Goal: Task Accomplishment & Management: Use online tool/utility

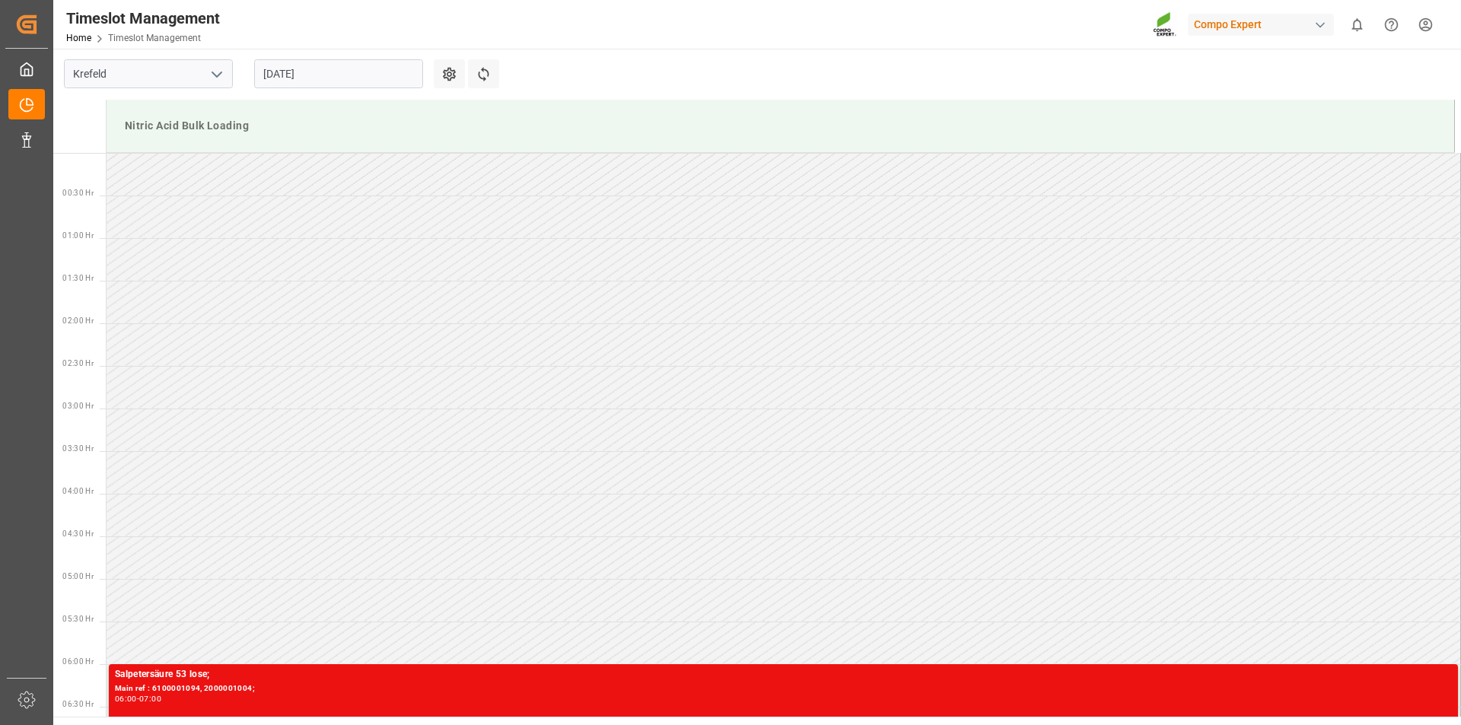
scroll to position [416, 0]
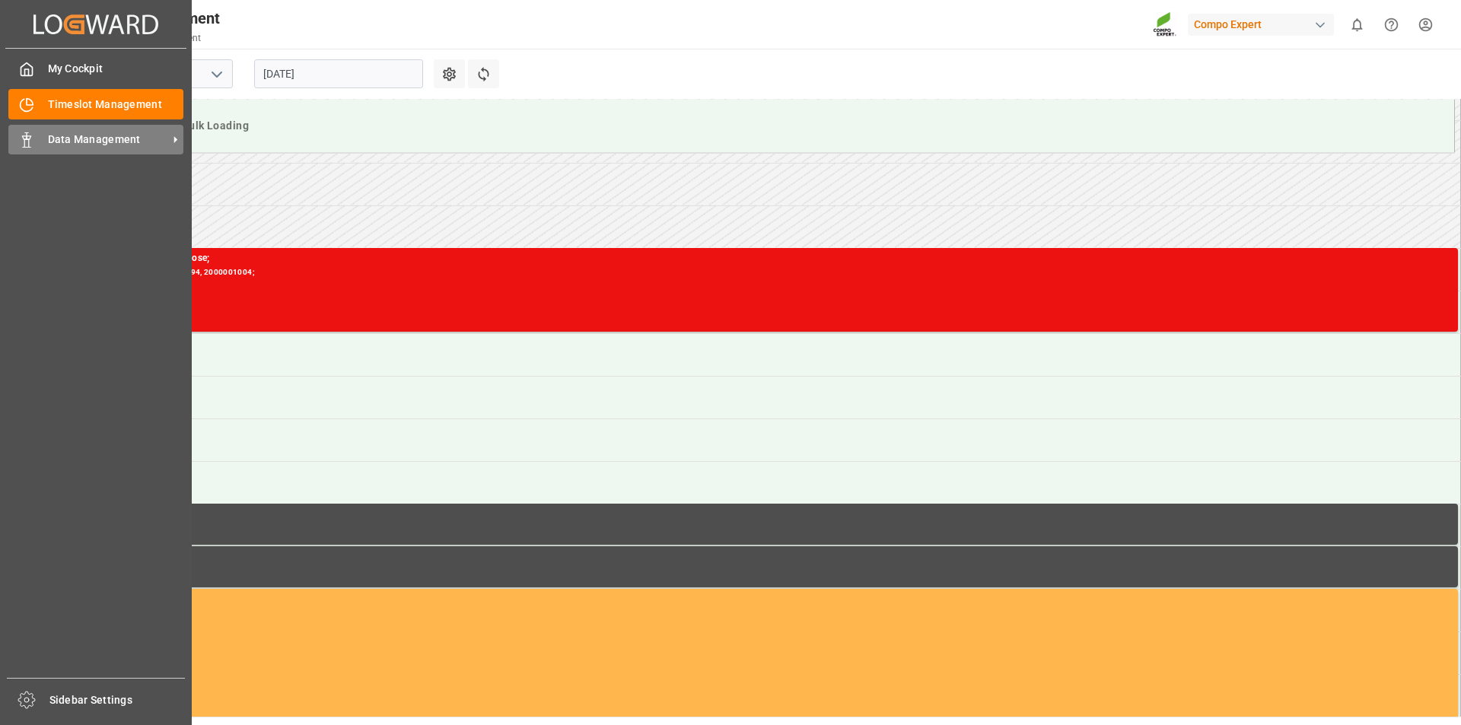
click at [32, 142] on div "Data Management Data Management" at bounding box center [95, 140] width 175 height 30
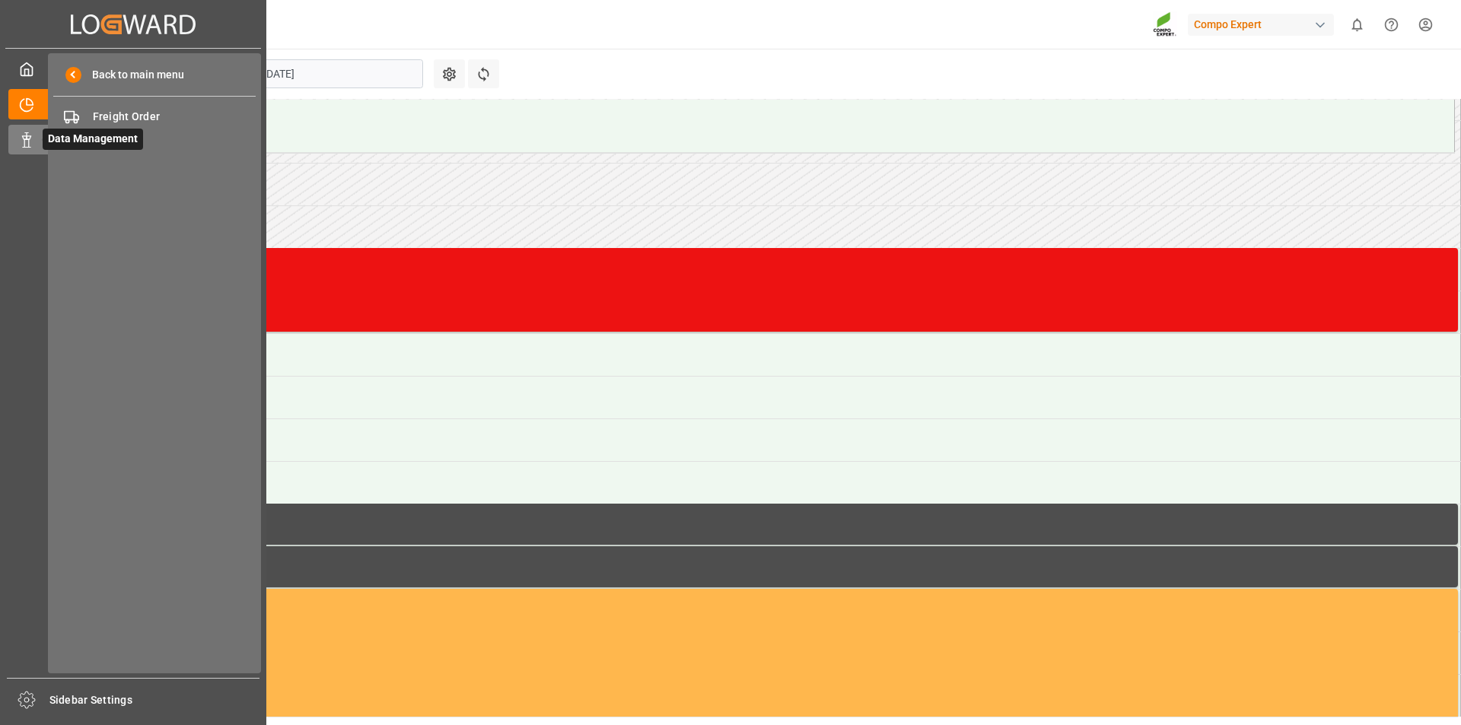
click at [26, 145] on icon at bounding box center [26, 139] width 15 height 15
click at [27, 146] on icon at bounding box center [26, 139] width 15 height 15
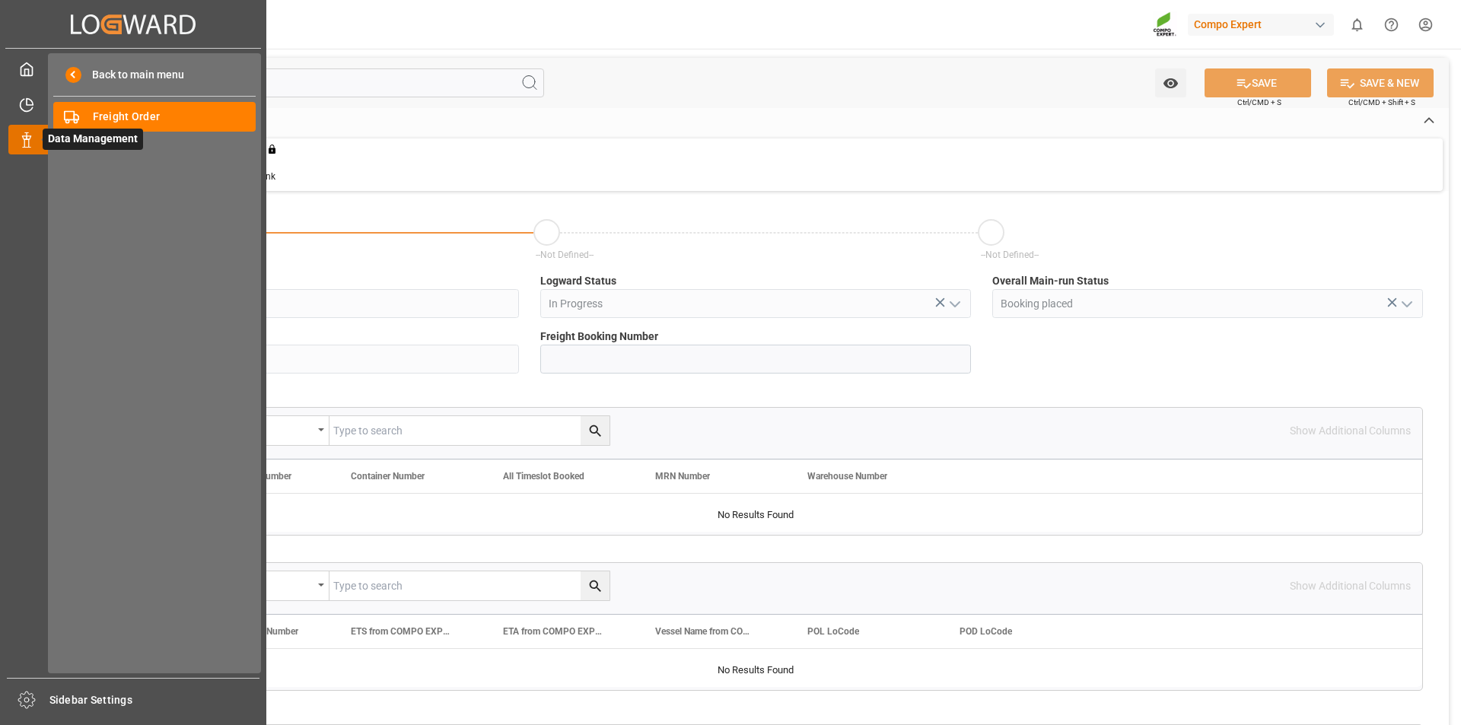
click at [17, 139] on div at bounding box center [21, 140] width 26 height 16
click at [183, 115] on span "Freight Order" at bounding box center [175, 117] width 164 height 16
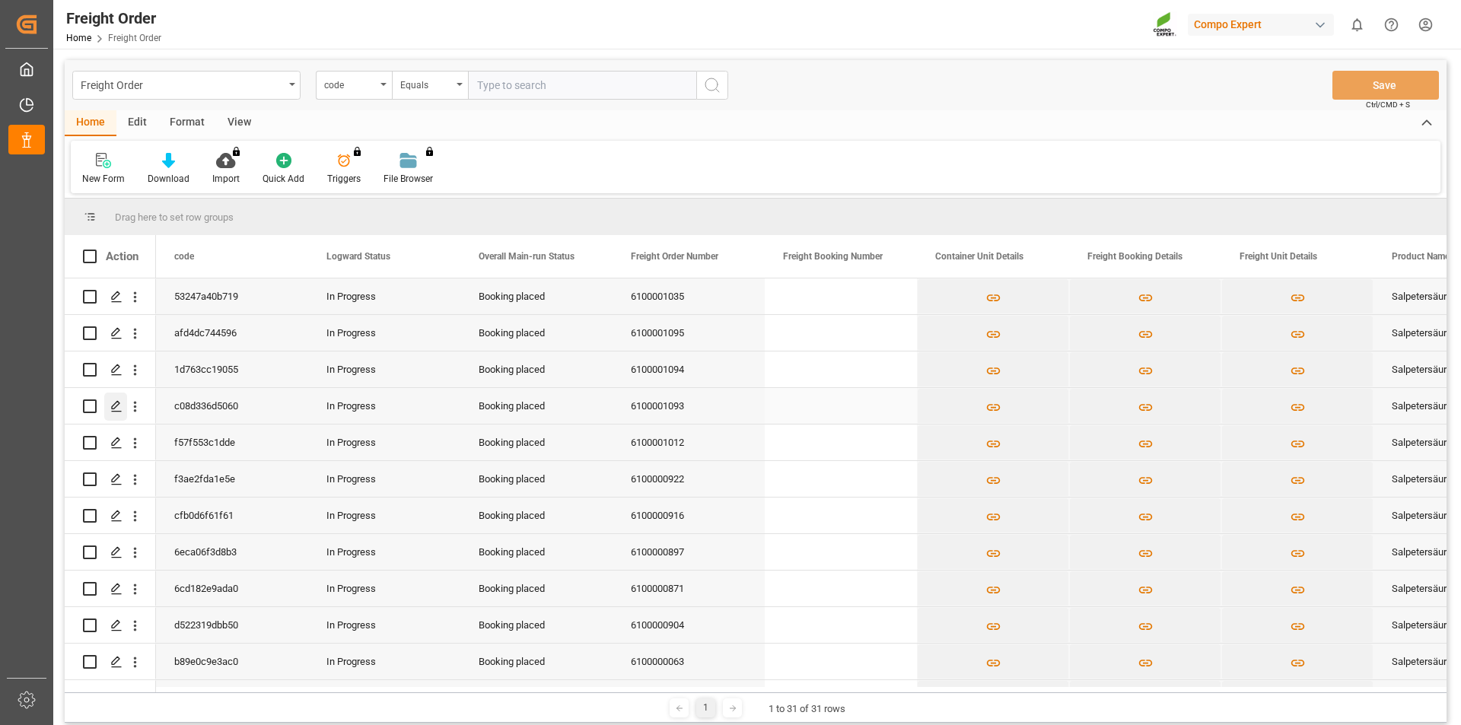
click at [115, 406] on icon "Press SPACE to select this row." at bounding box center [116, 406] width 12 height 12
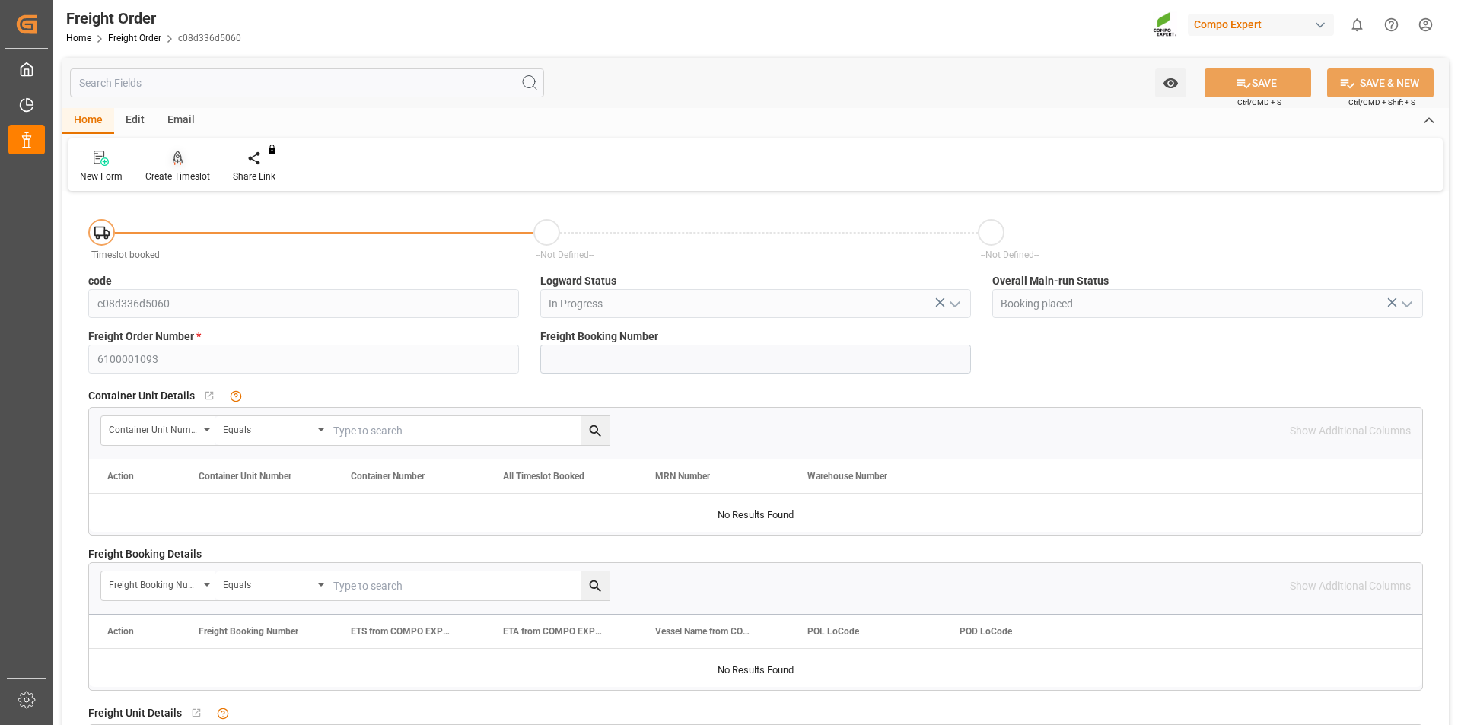
click at [182, 167] on div "Create Timeslot" at bounding box center [178, 166] width 88 height 33
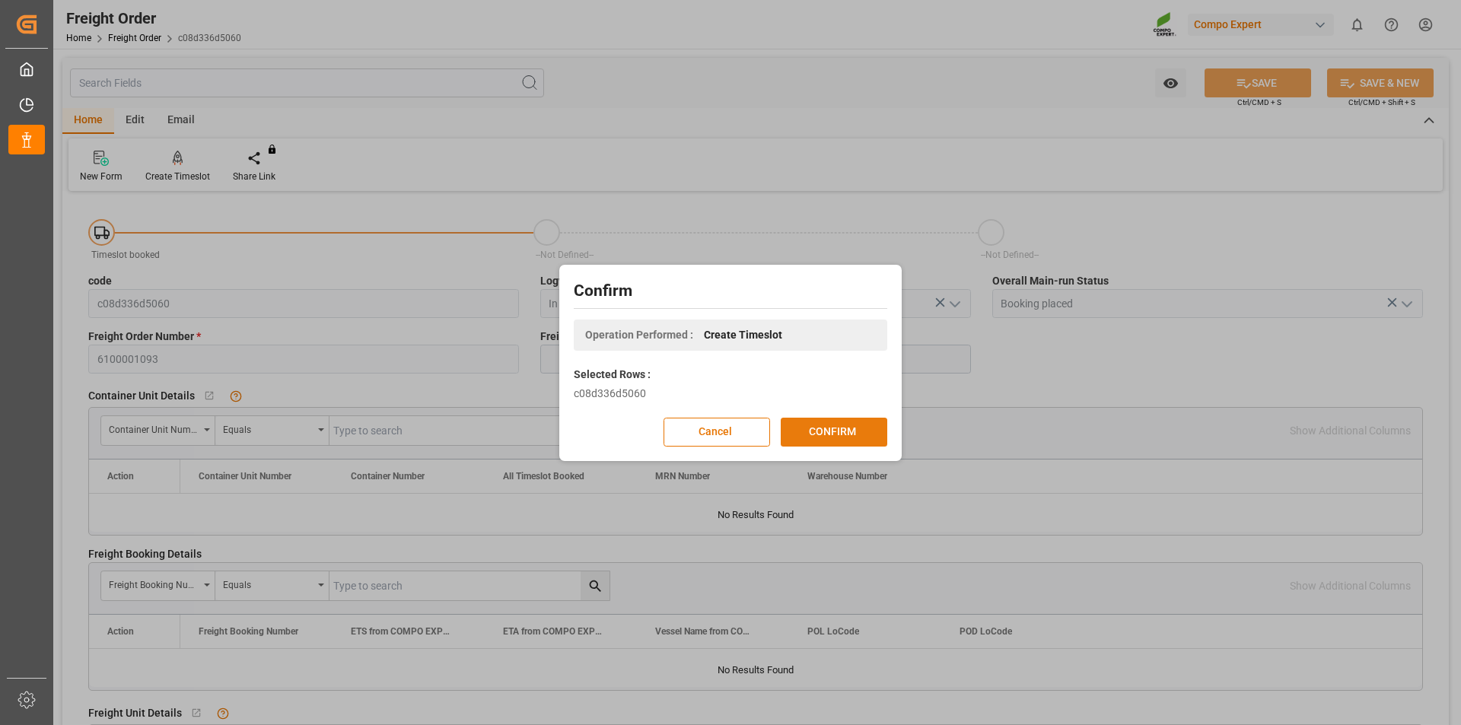
click at [830, 432] on button "CONFIRM" at bounding box center [834, 432] width 107 height 29
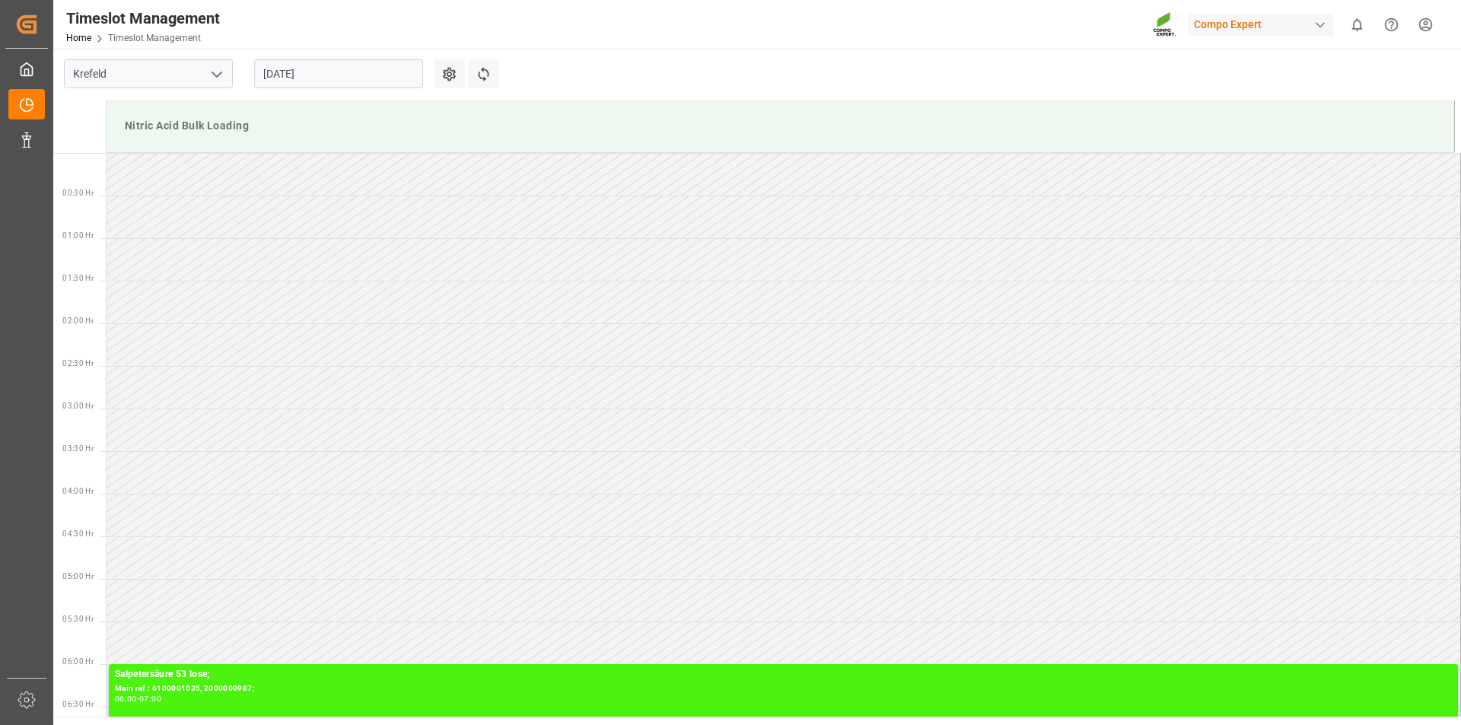
scroll to position [757, 0]
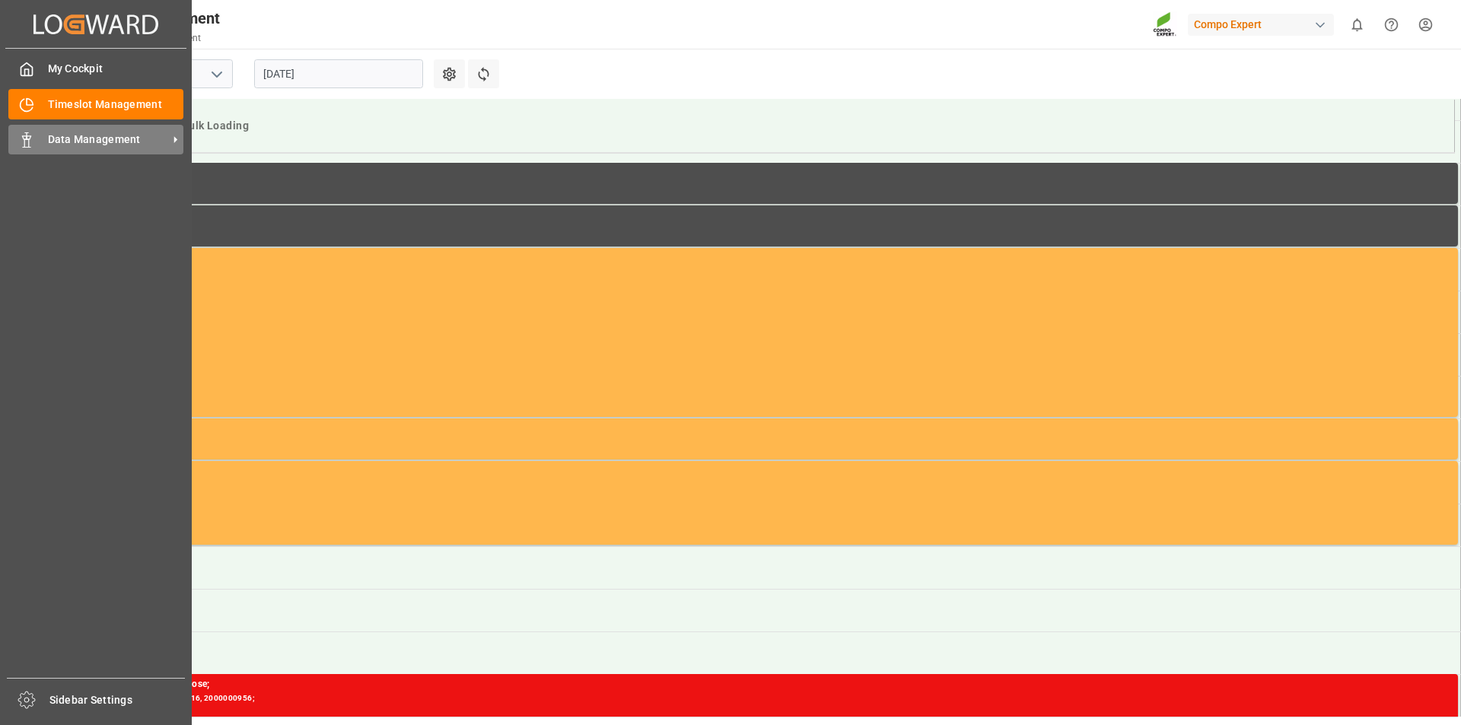
click at [27, 145] on icon at bounding box center [26, 139] width 15 height 15
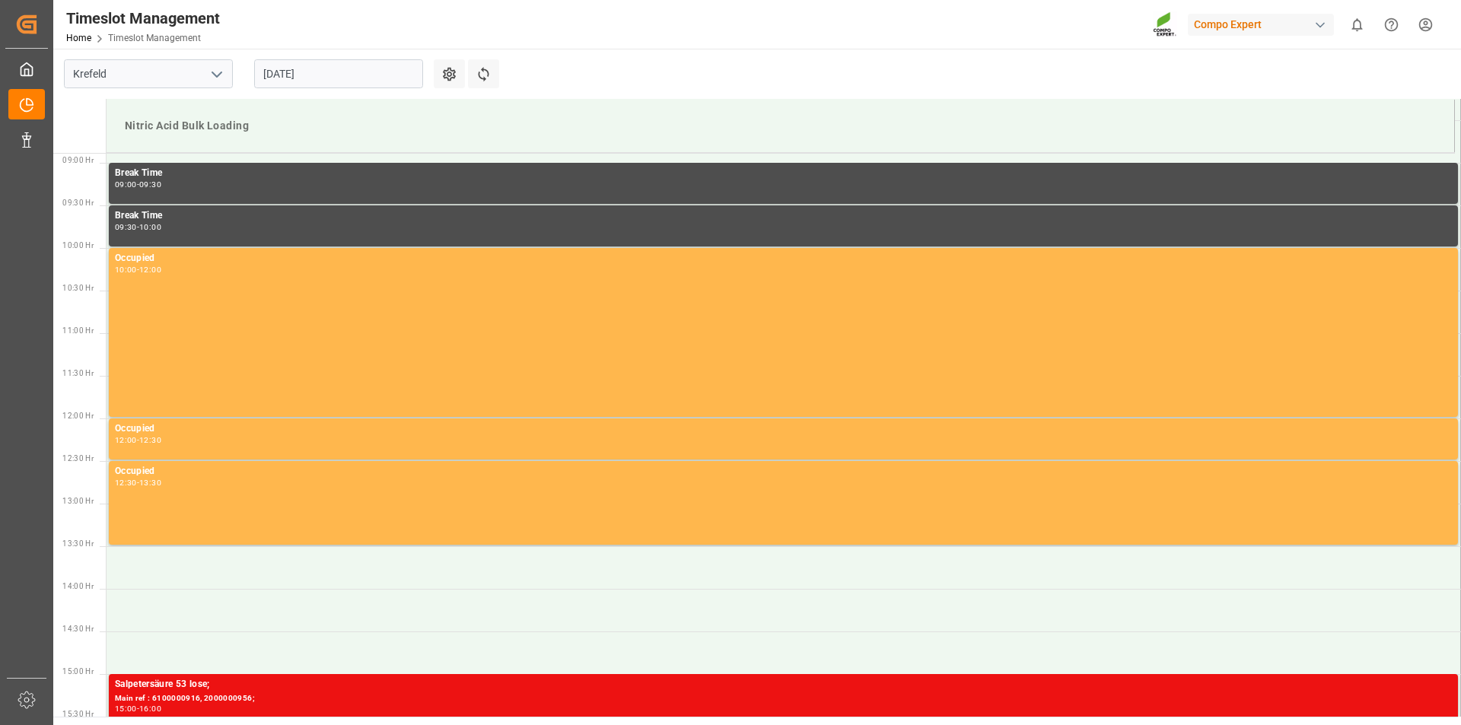
click at [384, 115] on div "Nitric Acid Bulk Loading" at bounding box center [781, 126] width 1324 height 28
click at [351, 73] on input "11.08.2025" at bounding box center [338, 73] width 169 height 29
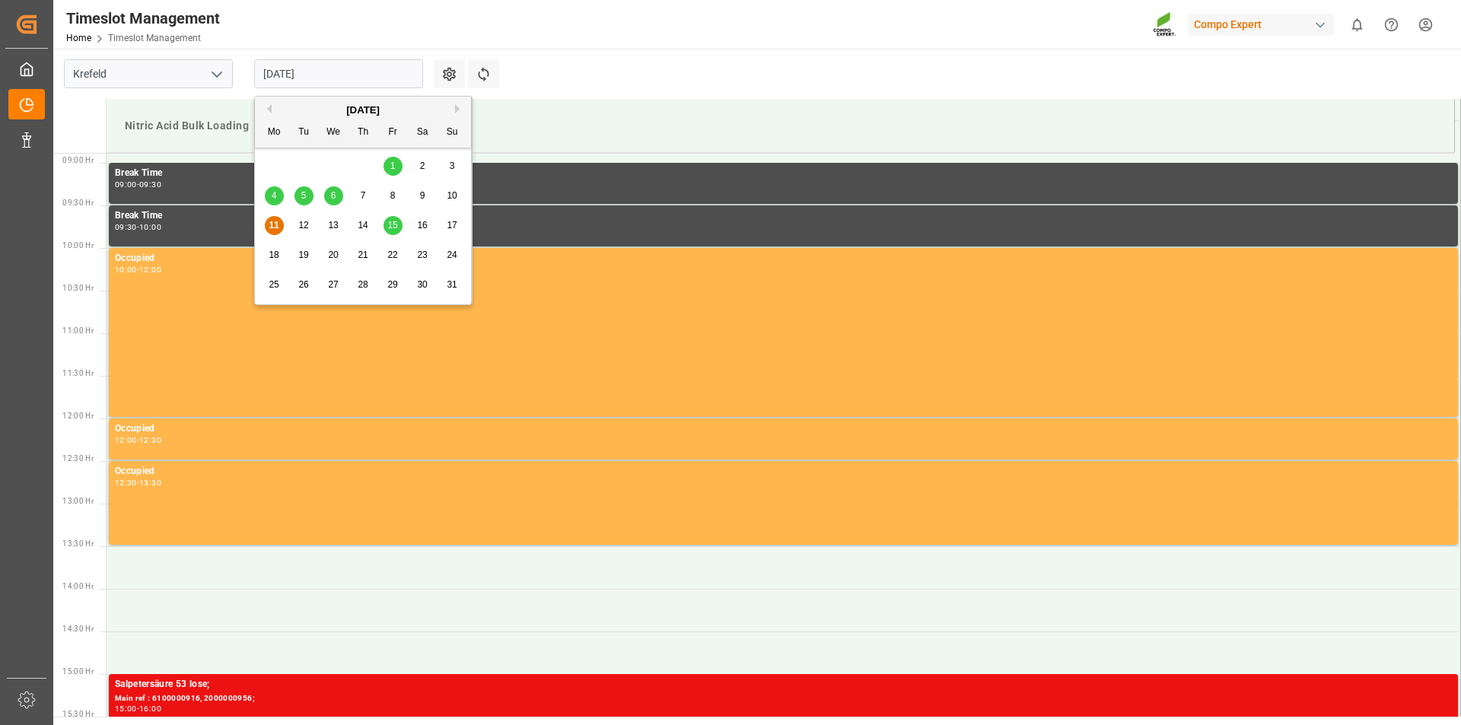
click at [333, 225] on span "13" at bounding box center [333, 225] width 10 height 11
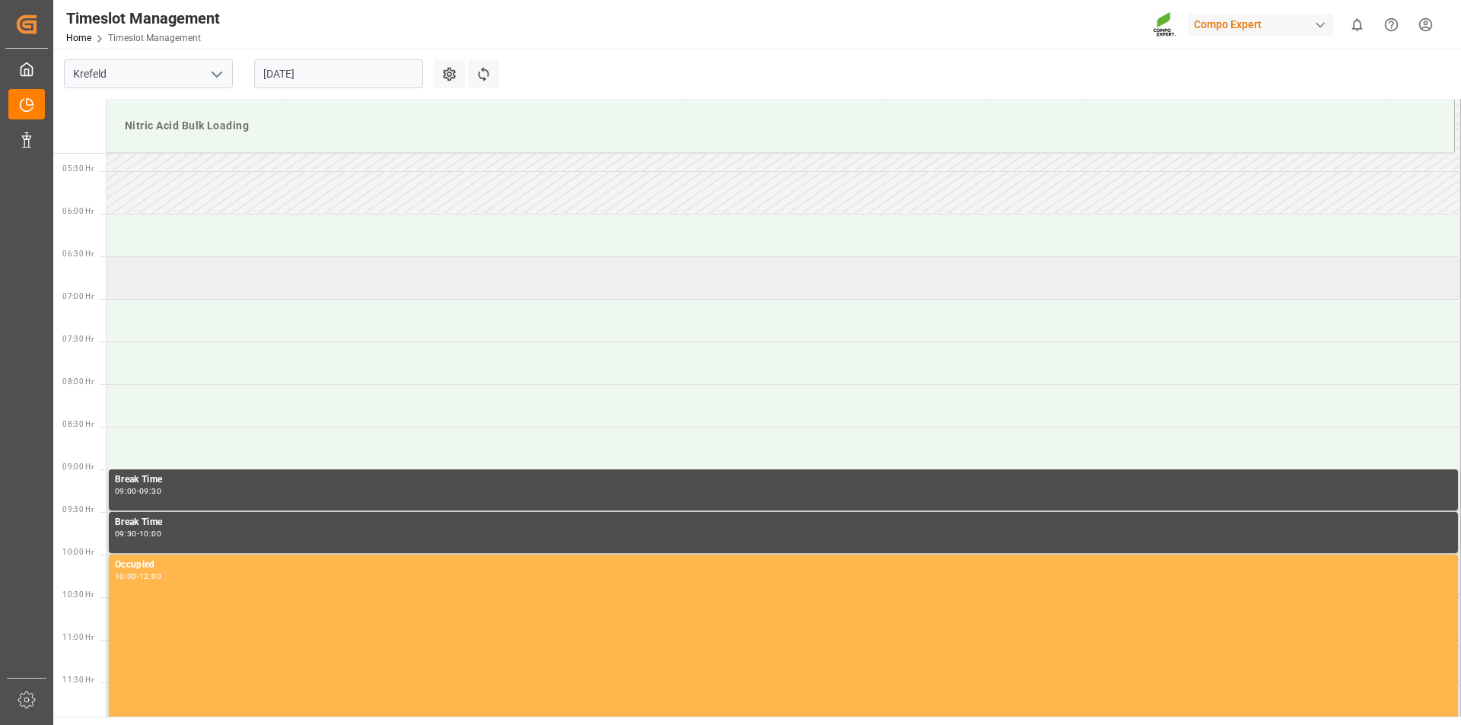
scroll to position [448, 0]
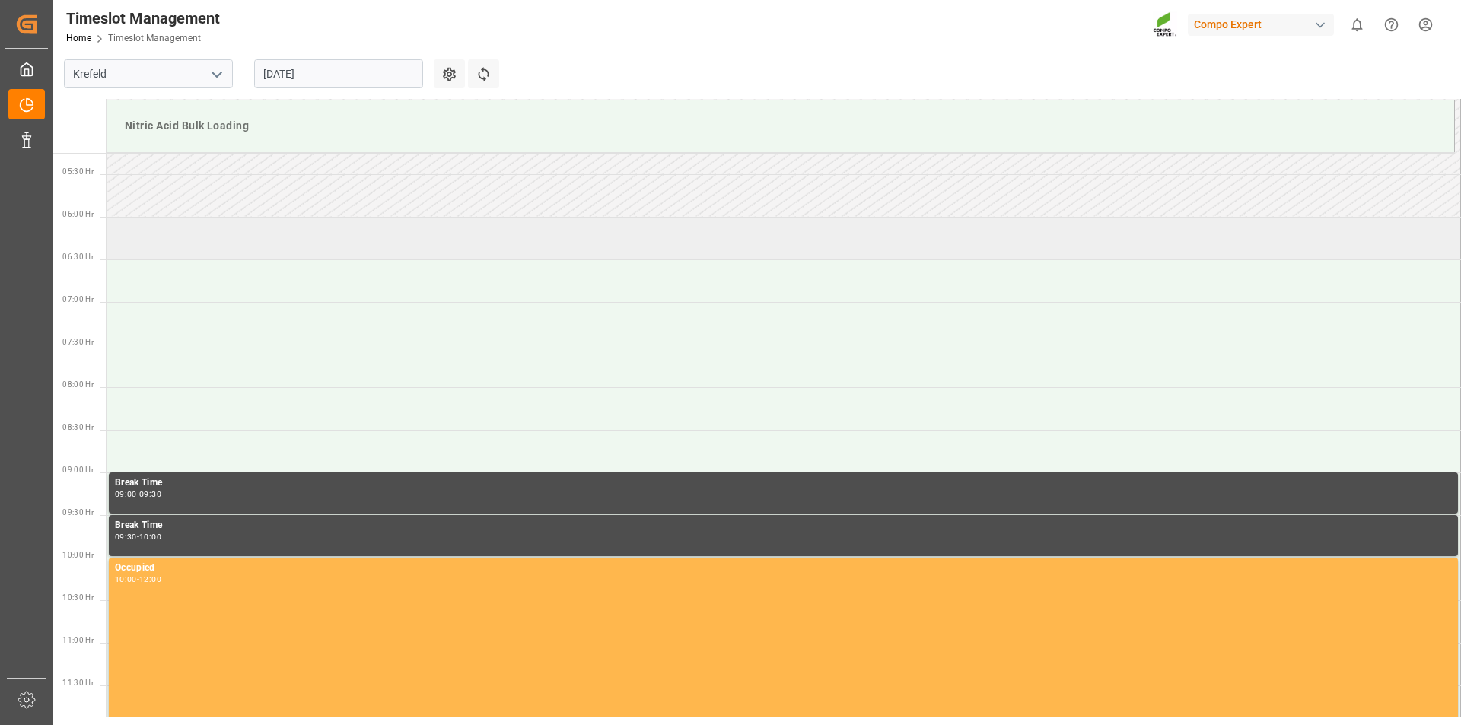
click at [294, 248] on td at bounding box center [784, 238] width 1355 height 43
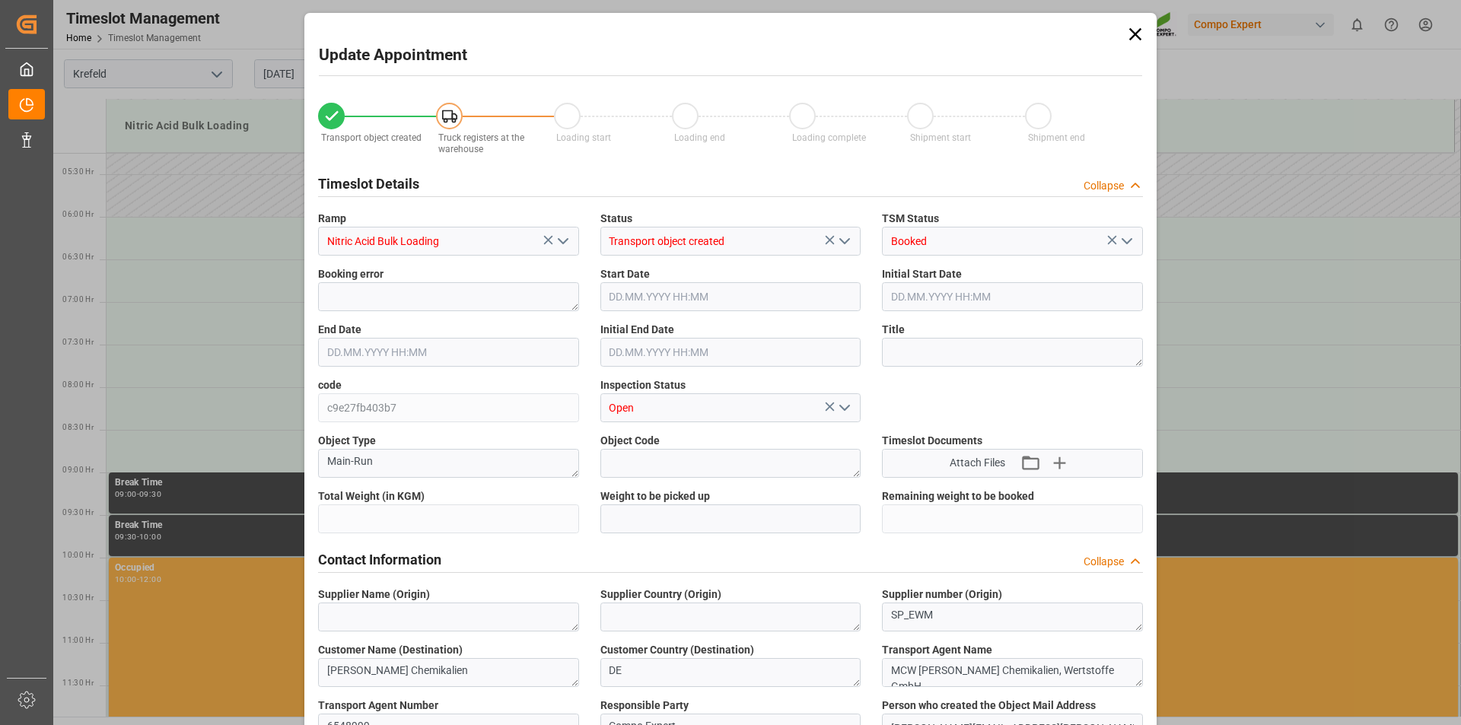
type input "6000"
type input "0"
type input "13.08.2025 06:00"
type input "13.08.2025 06:30"
type input "11.08.2025 08:00"
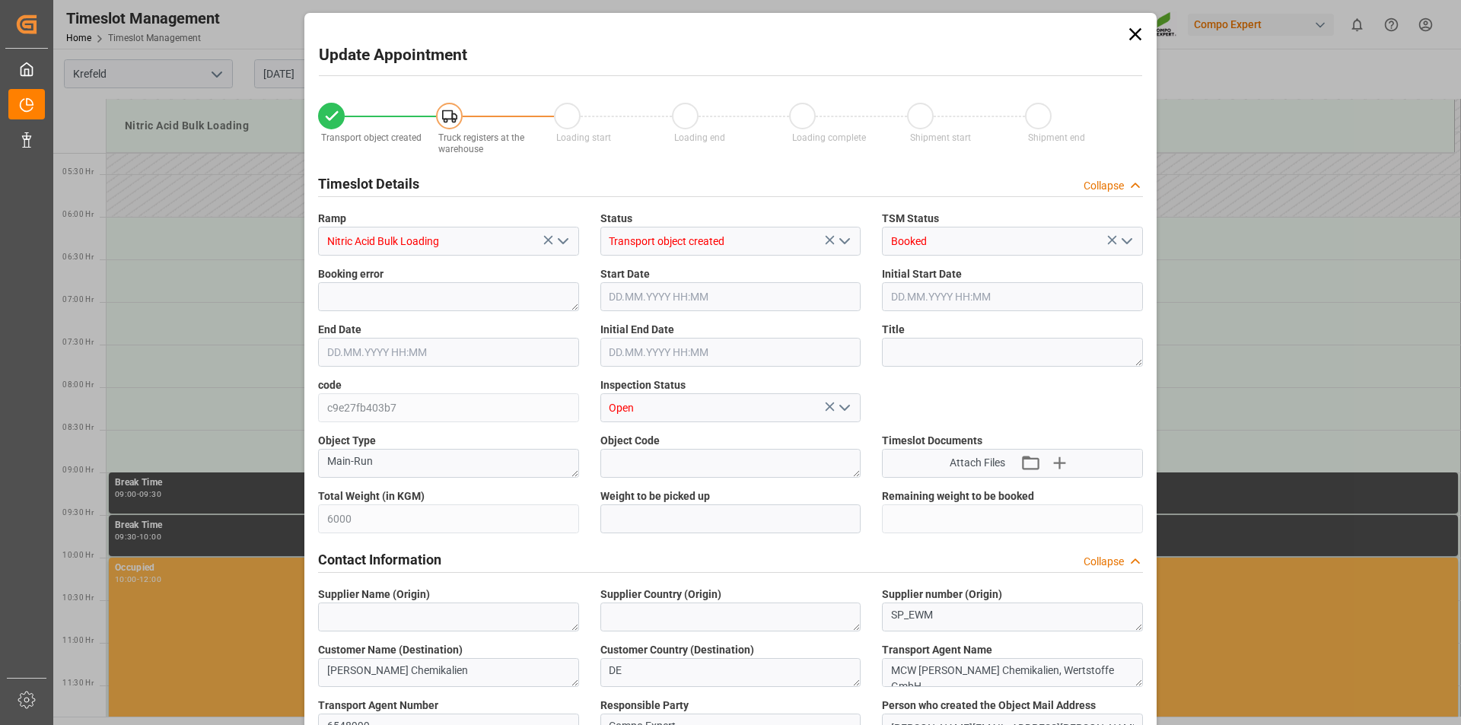
type input "11.08.2025 08:25"
drag, startPoint x: 907, startPoint y: 354, endPoint x: 929, endPoint y: 353, distance: 21.3
click at [911, 355] on textarea at bounding box center [1012, 352] width 261 height 29
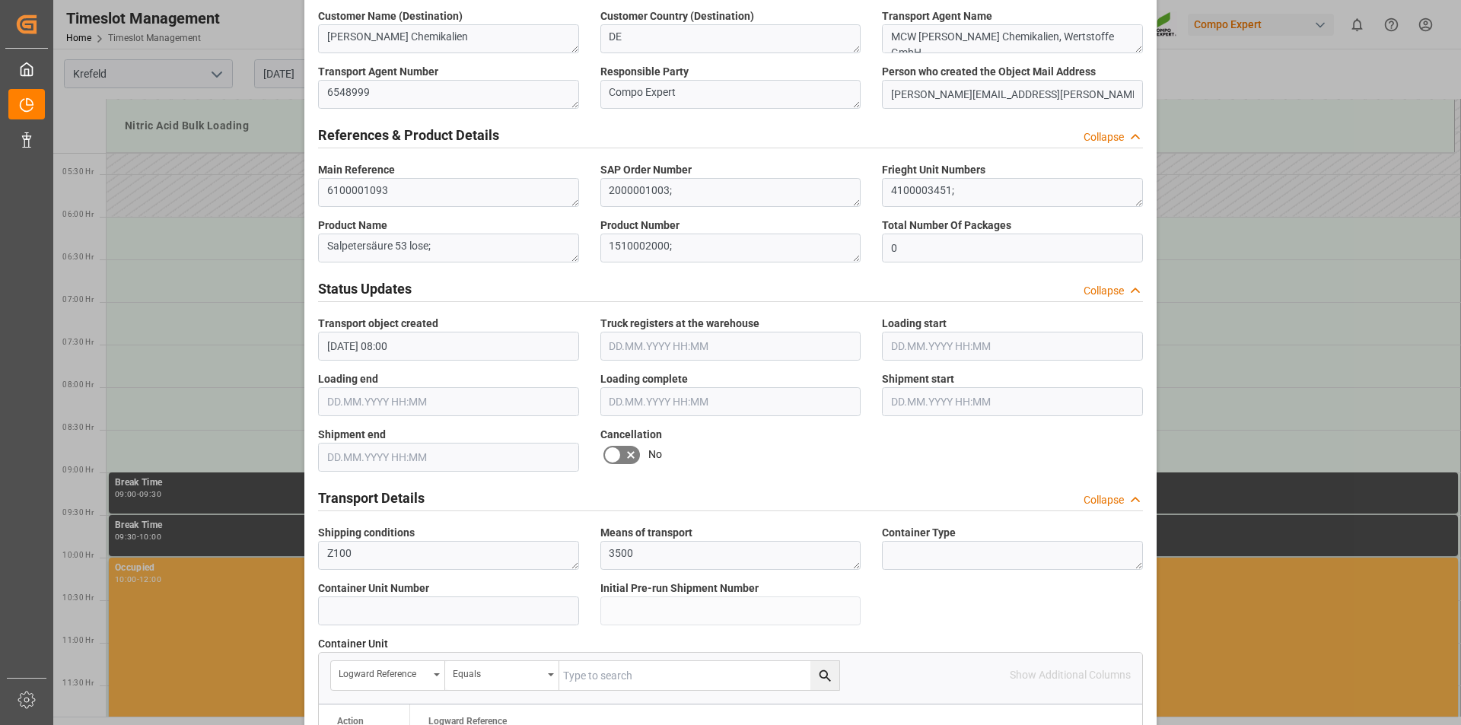
scroll to position [1268, 0]
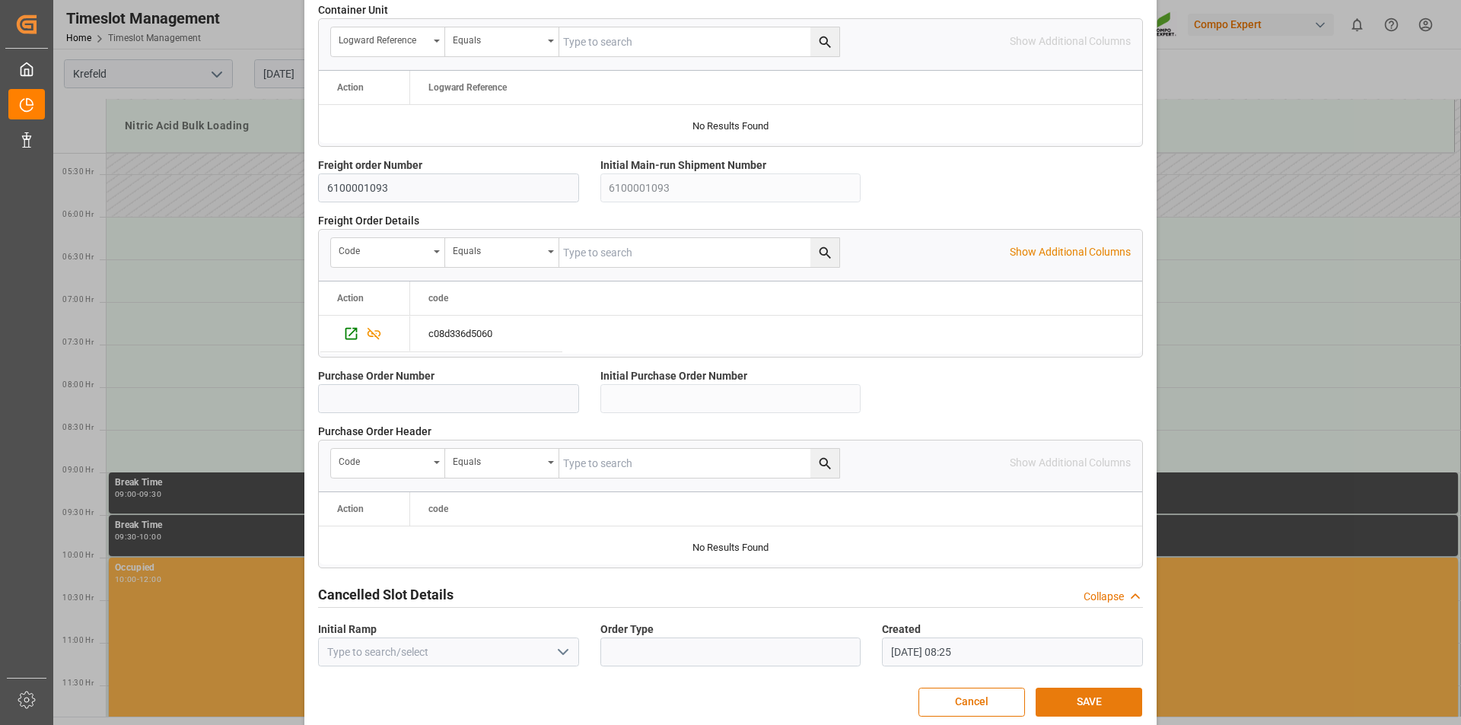
type textarea "162504"
click at [1069, 705] on button "SAVE" at bounding box center [1089, 702] width 107 height 29
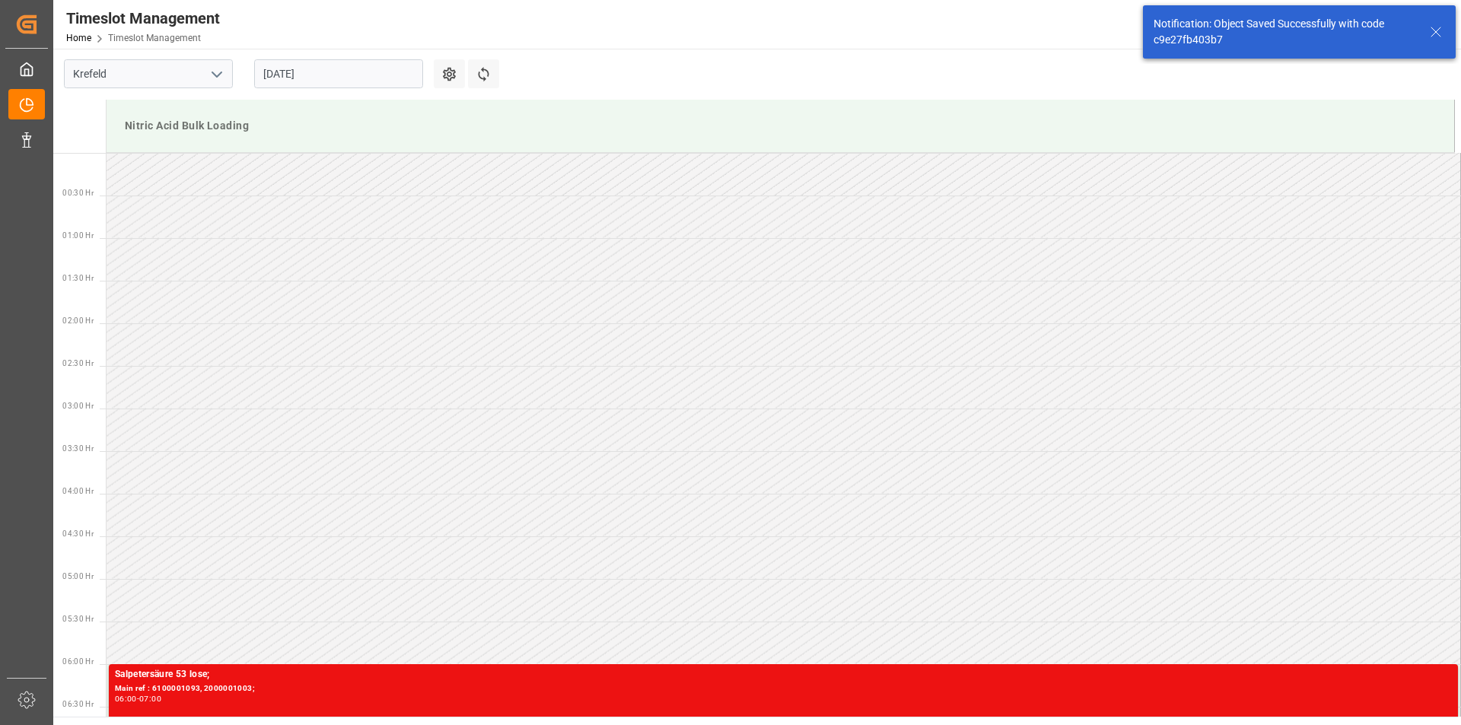
scroll to position [416, 0]
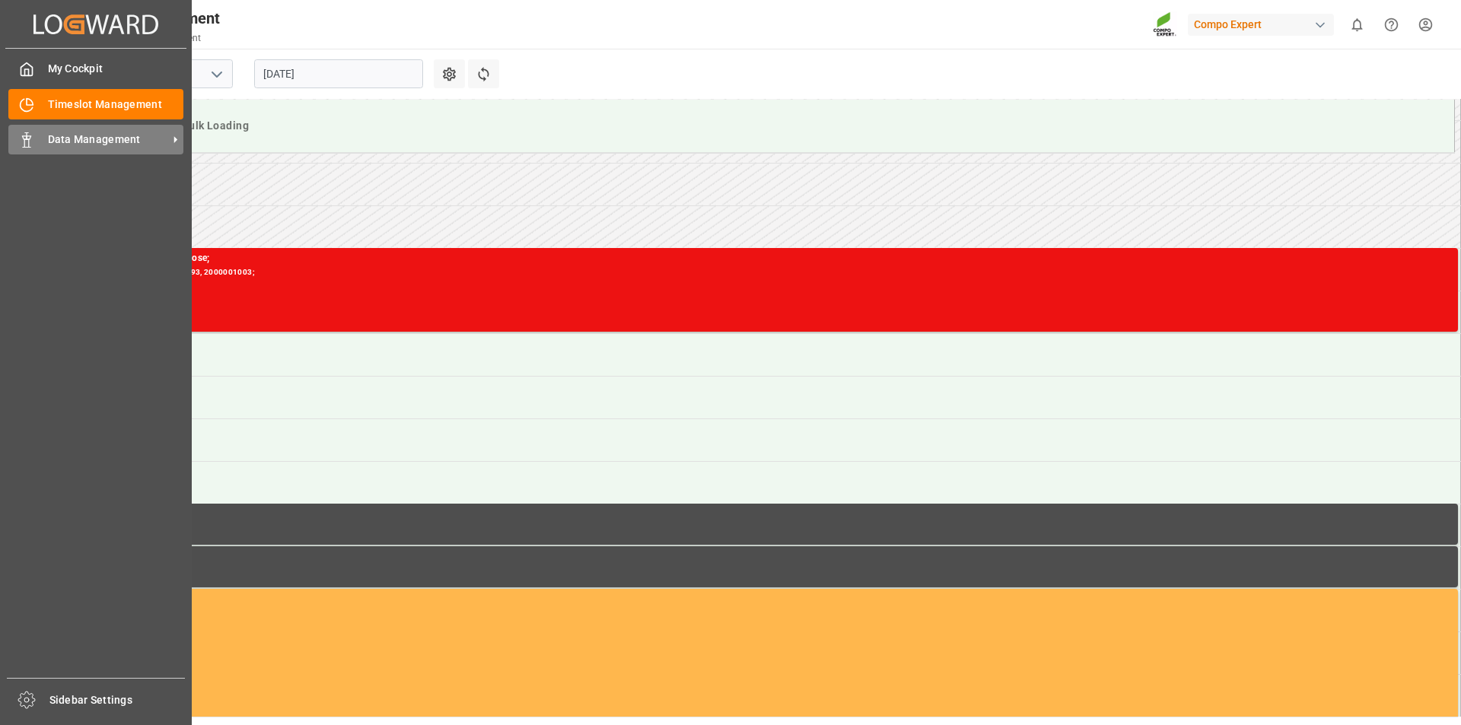
click at [26, 139] on polygon at bounding box center [24, 137] width 5 height 3
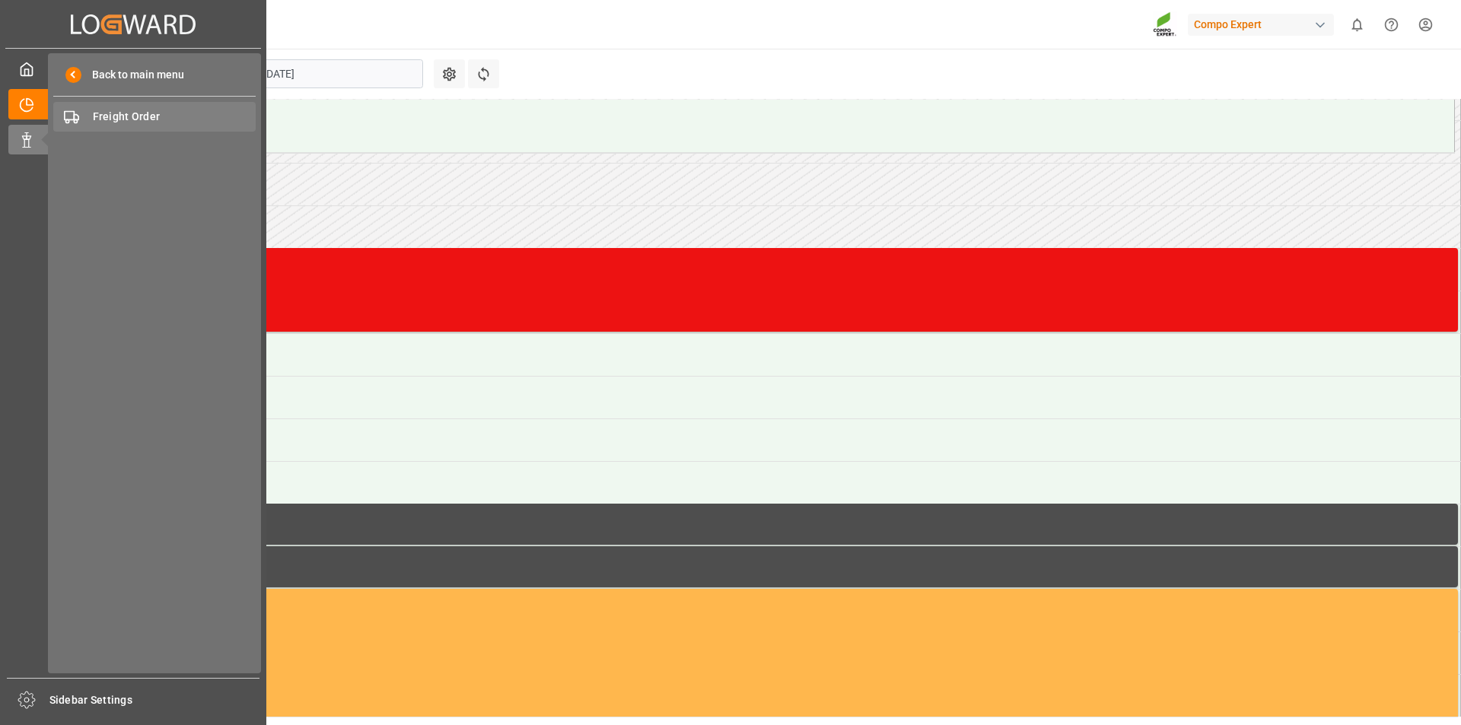
click at [115, 116] on span "Freight Order" at bounding box center [175, 117] width 164 height 16
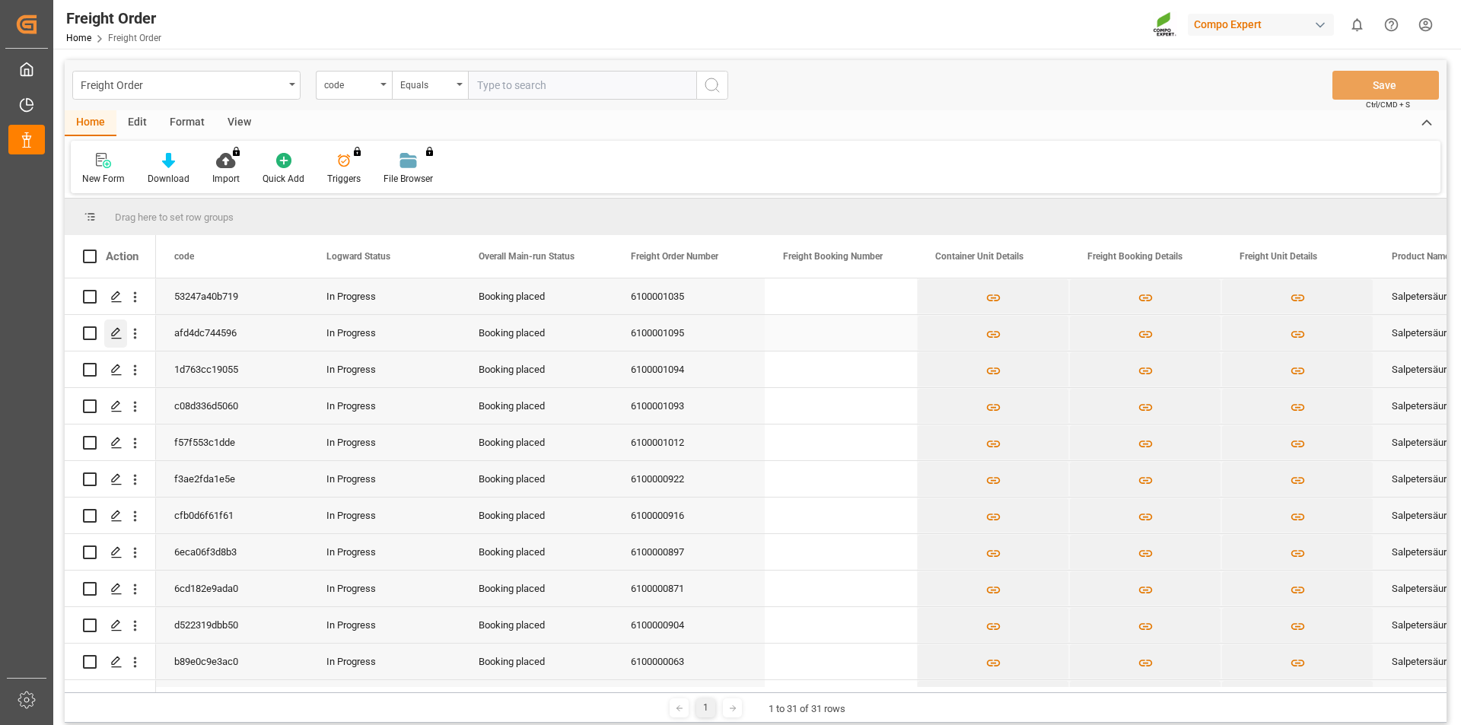
click at [111, 339] on icon "Press SPACE to select this row." at bounding box center [116, 333] width 12 height 12
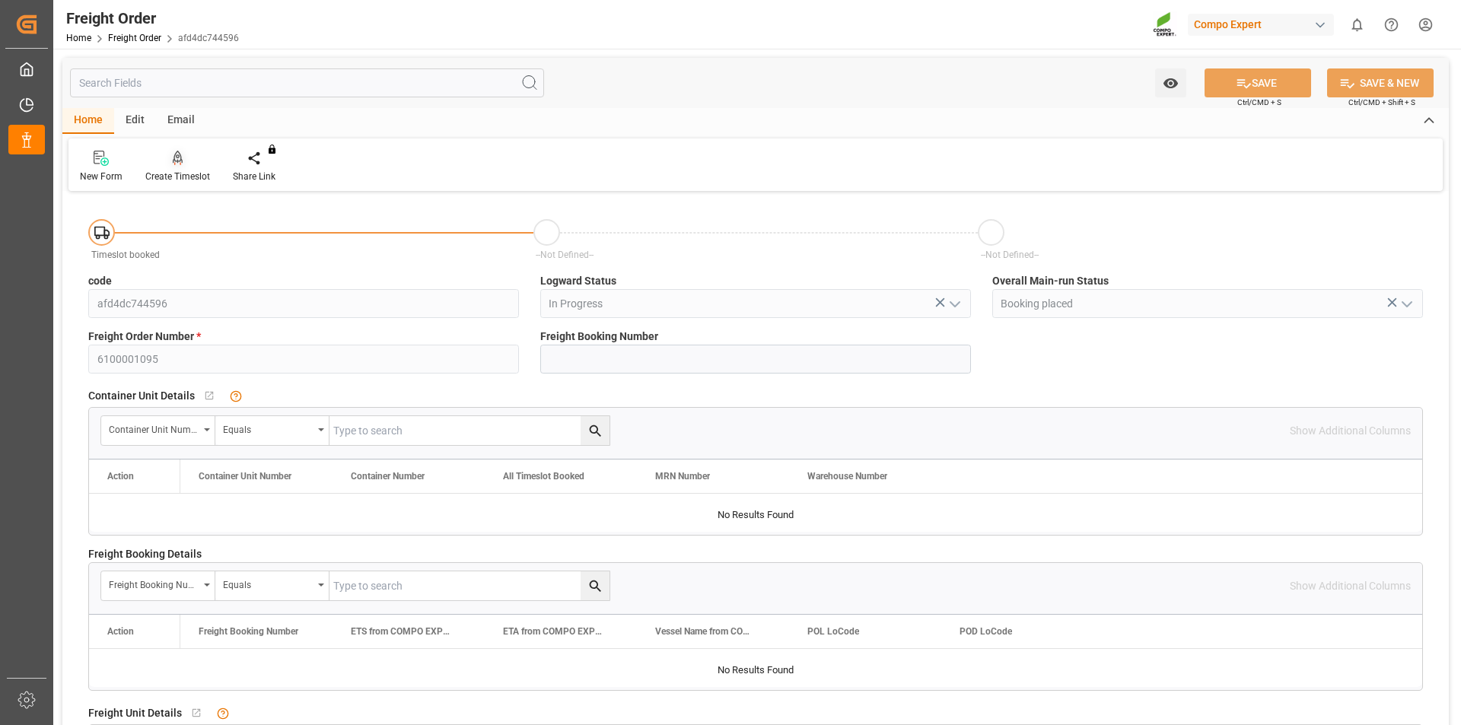
click at [177, 160] on icon at bounding box center [178, 158] width 11 height 15
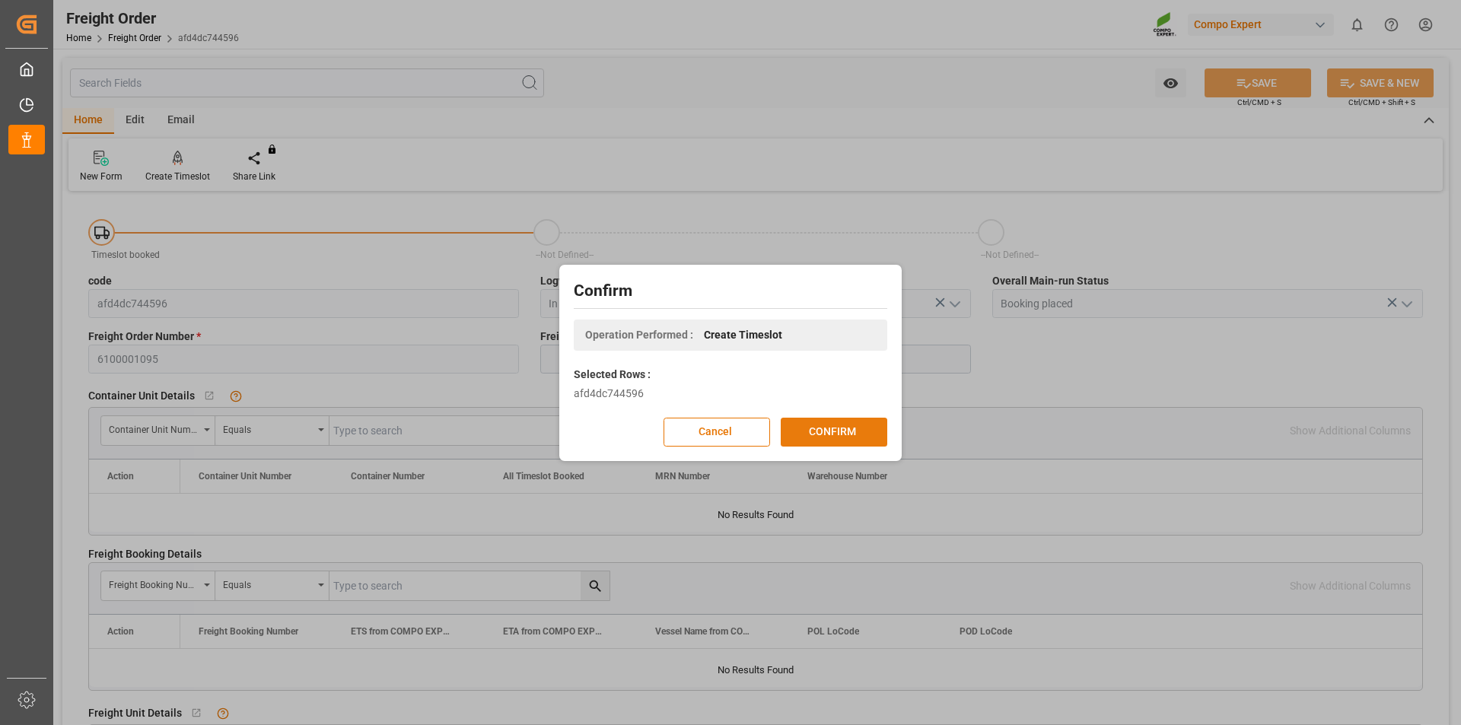
click at [798, 432] on button "CONFIRM" at bounding box center [834, 432] width 107 height 29
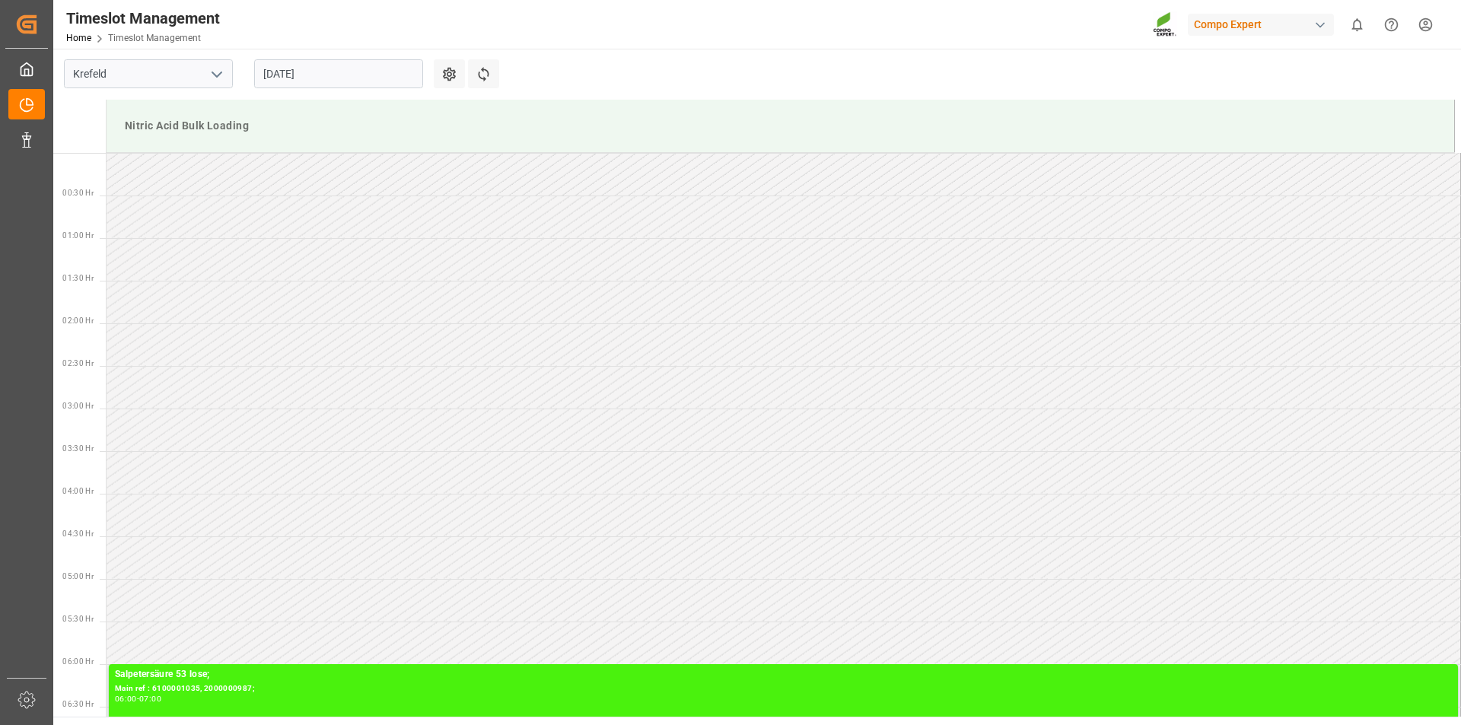
scroll to position [757, 0]
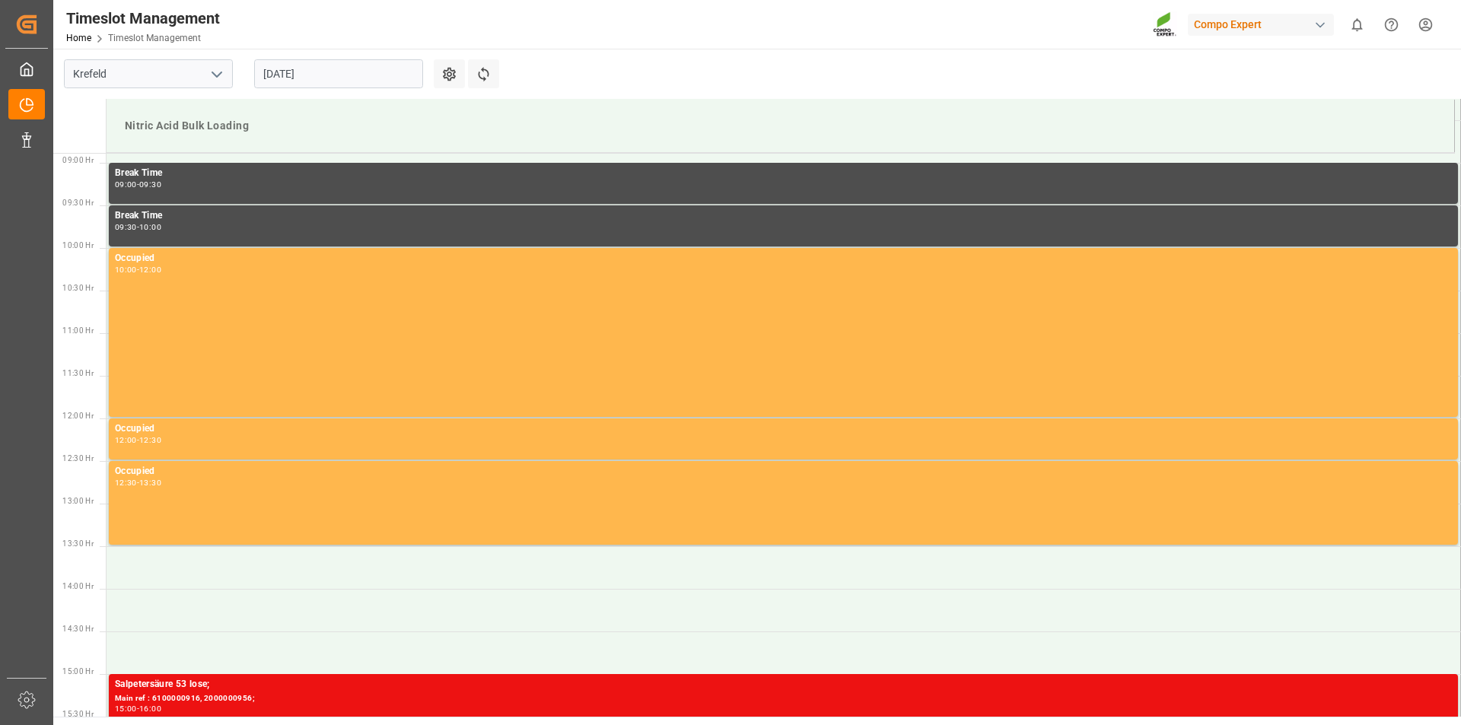
click at [314, 77] on input "11.08.2025" at bounding box center [338, 73] width 169 height 29
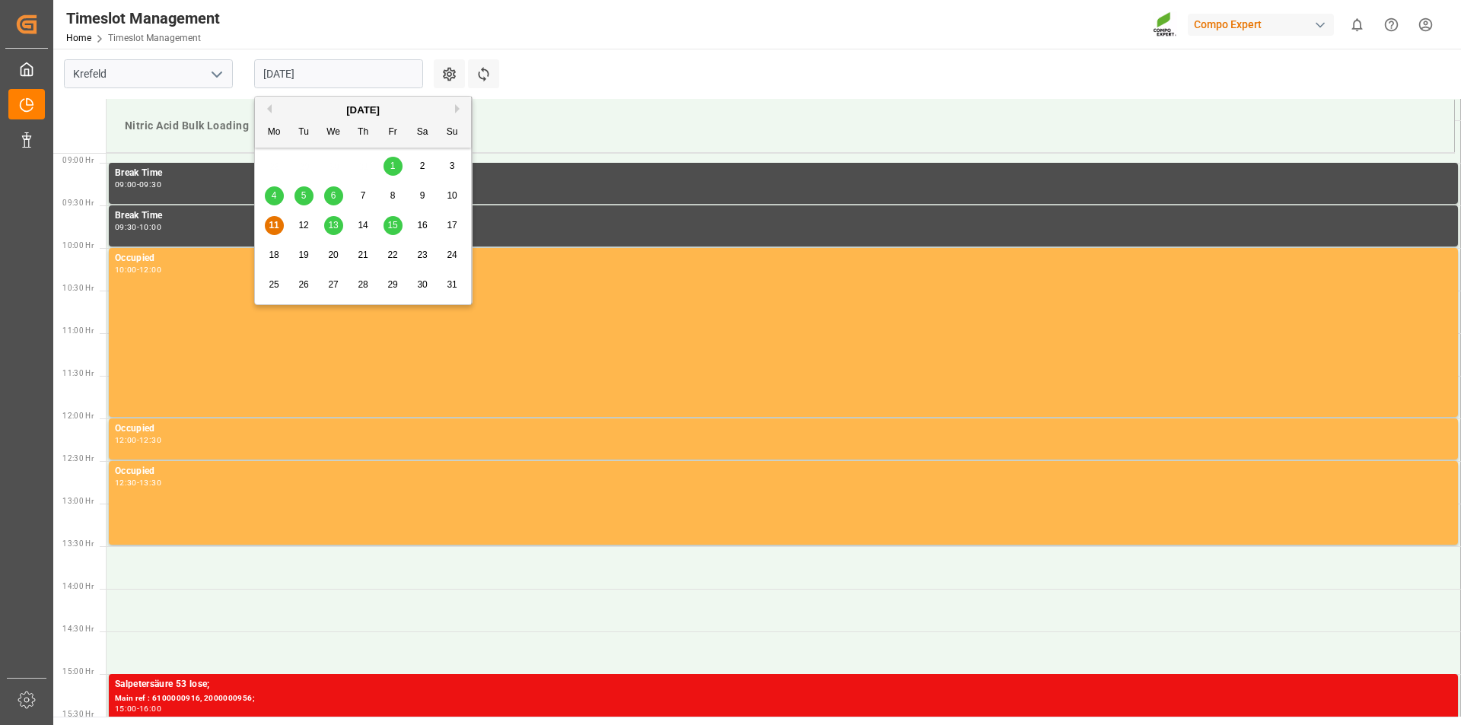
click at [339, 227] on div "13" at bounding box center [333, 226] width 19 height 18
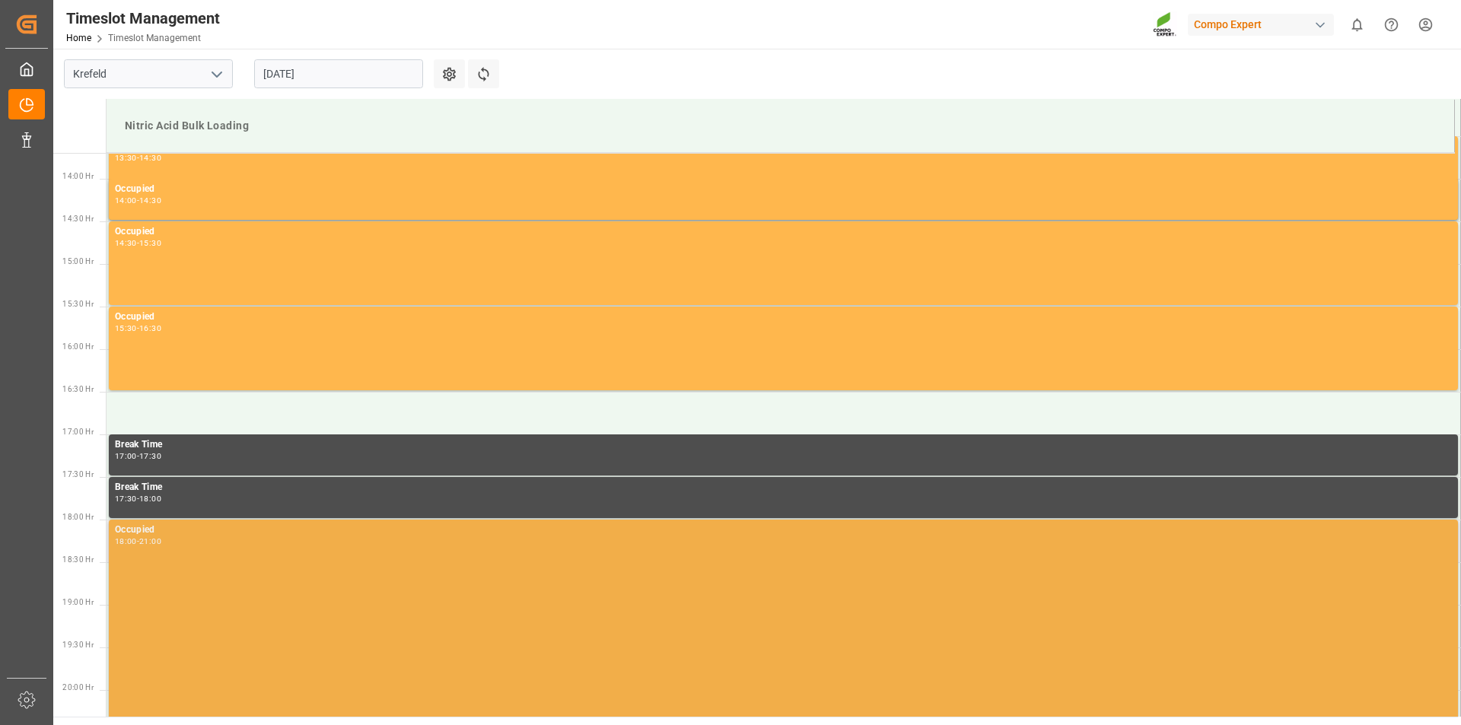
scroll to position [1164, 0]
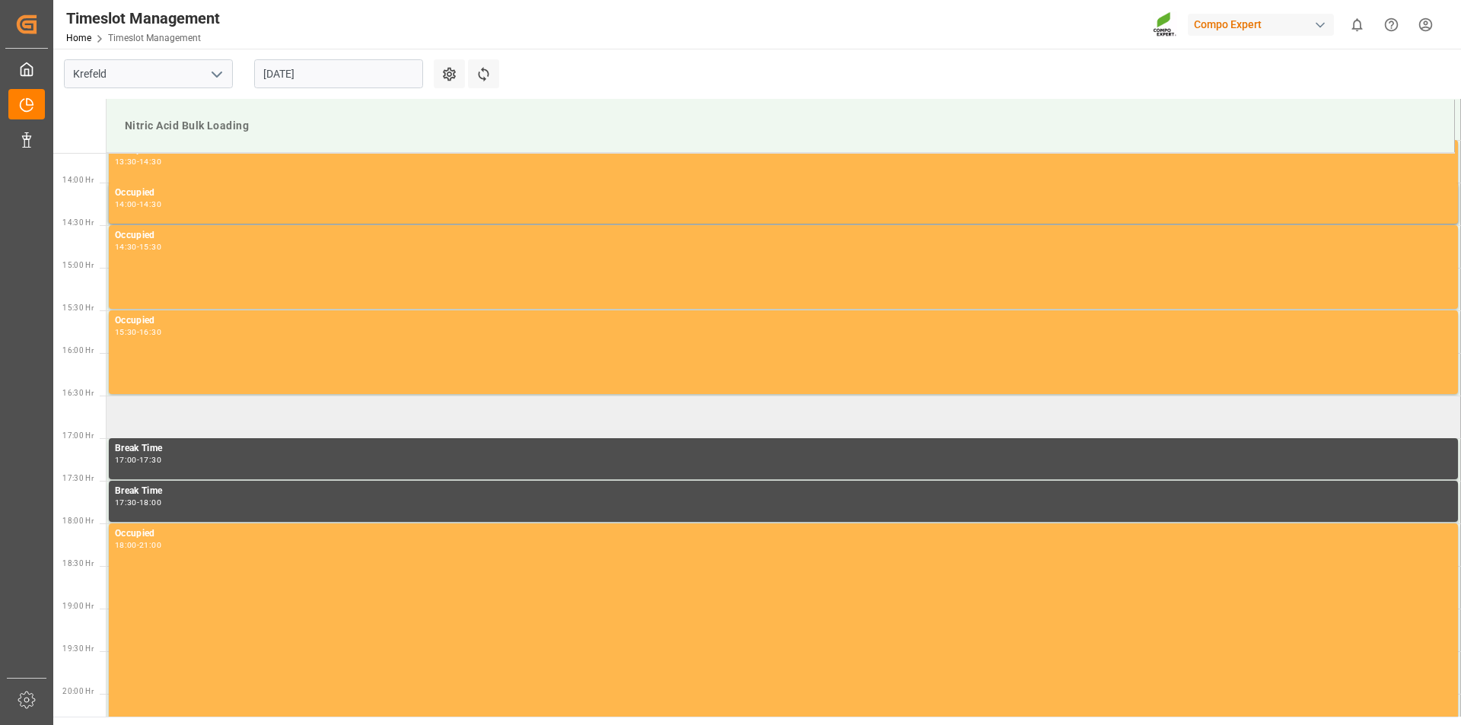
click at [185, 416] on td at bounding box center [784, 417] width 1355 height 43
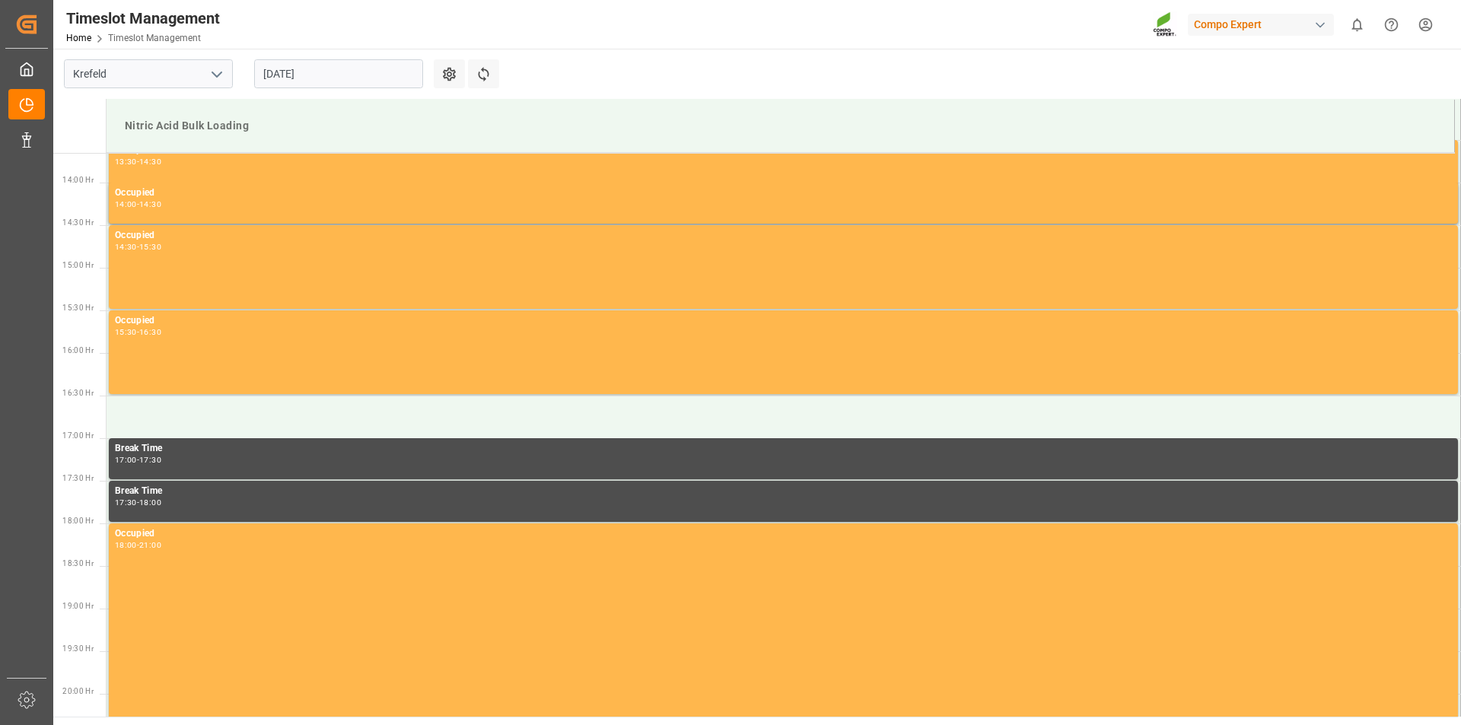
click at [185, 416] on td at bounding box center [784, 417] width 1355 height 43
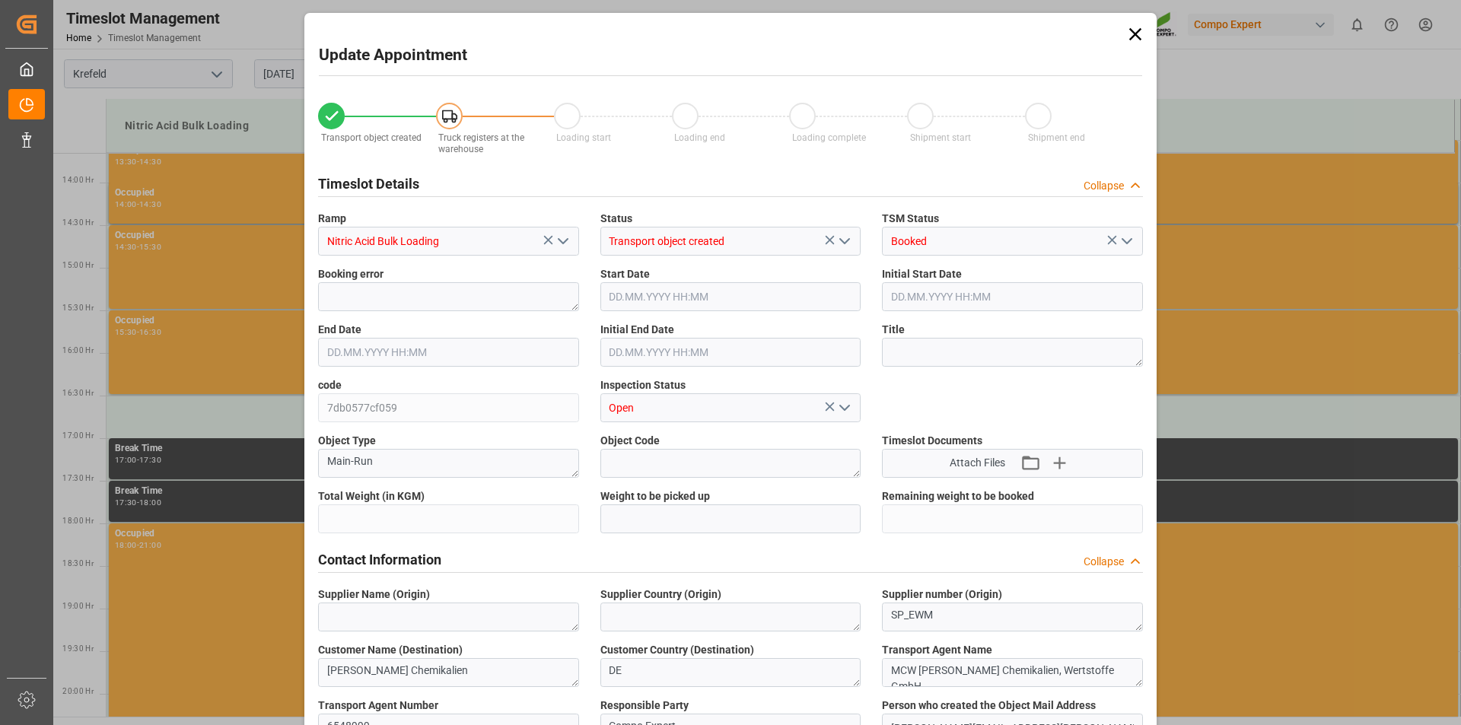
type input "6000"
type input "0"
type input "13.08.2025 16:30"
type input "13.08.2025 17:00"
type input "11.08.2025 08:13"
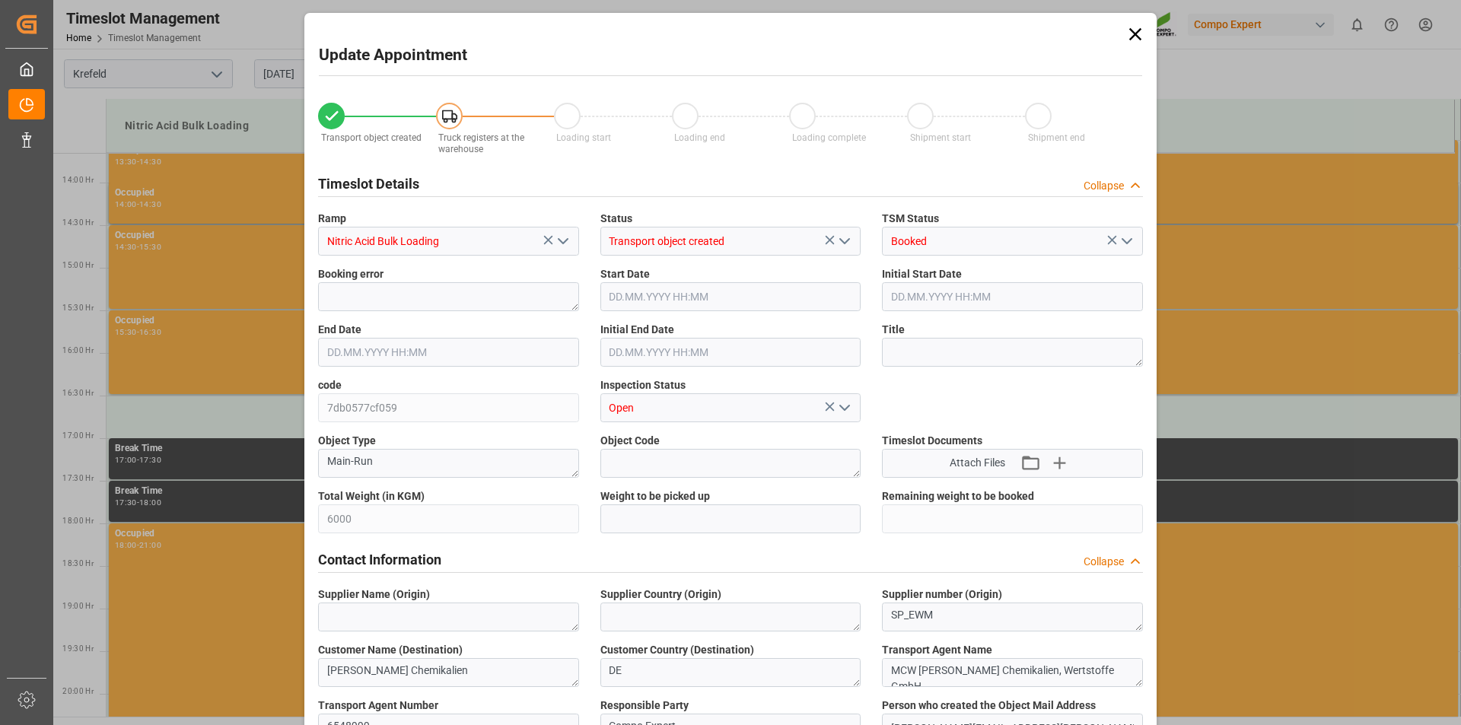
type input "11.08.2025 08:29"
click at [925, 346] on textarea at bounding box center [1012, 352] width 261 height 29
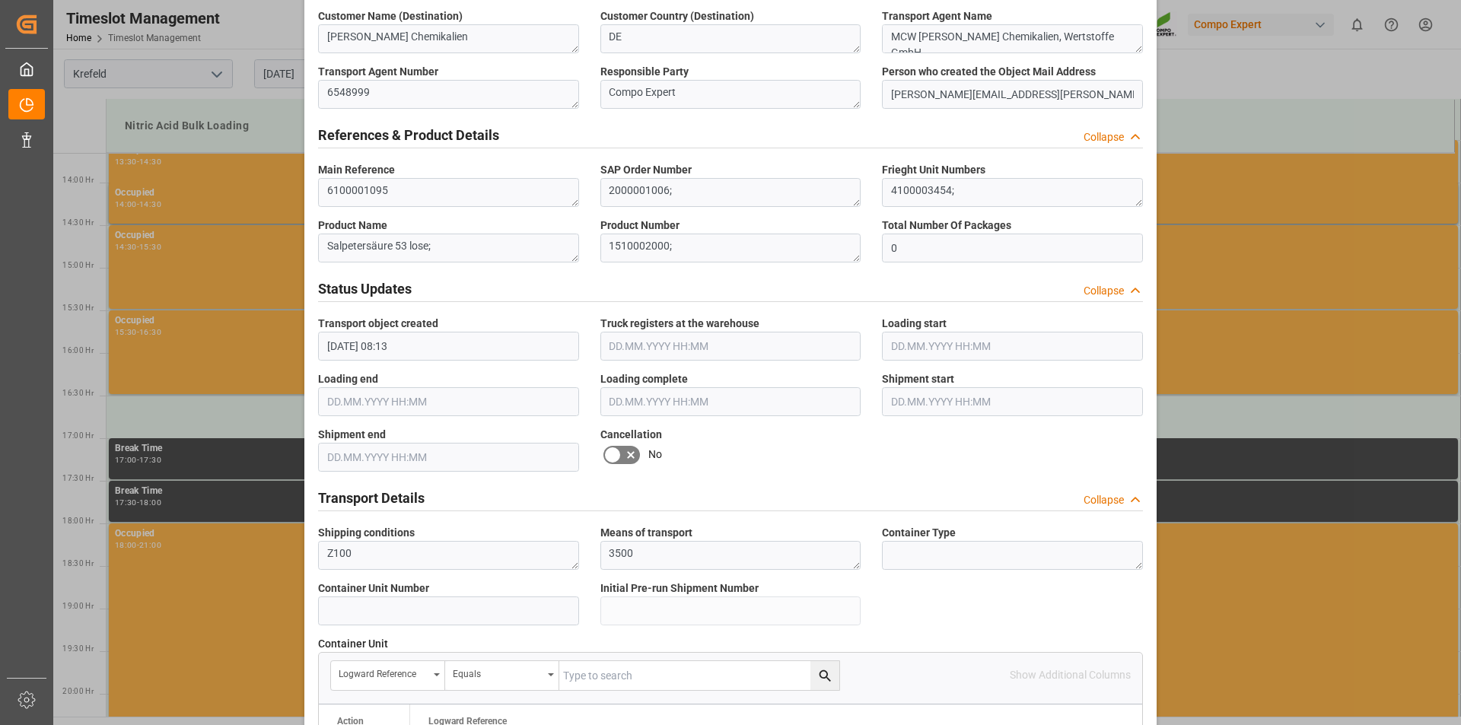
scroll to position [1268, 0]
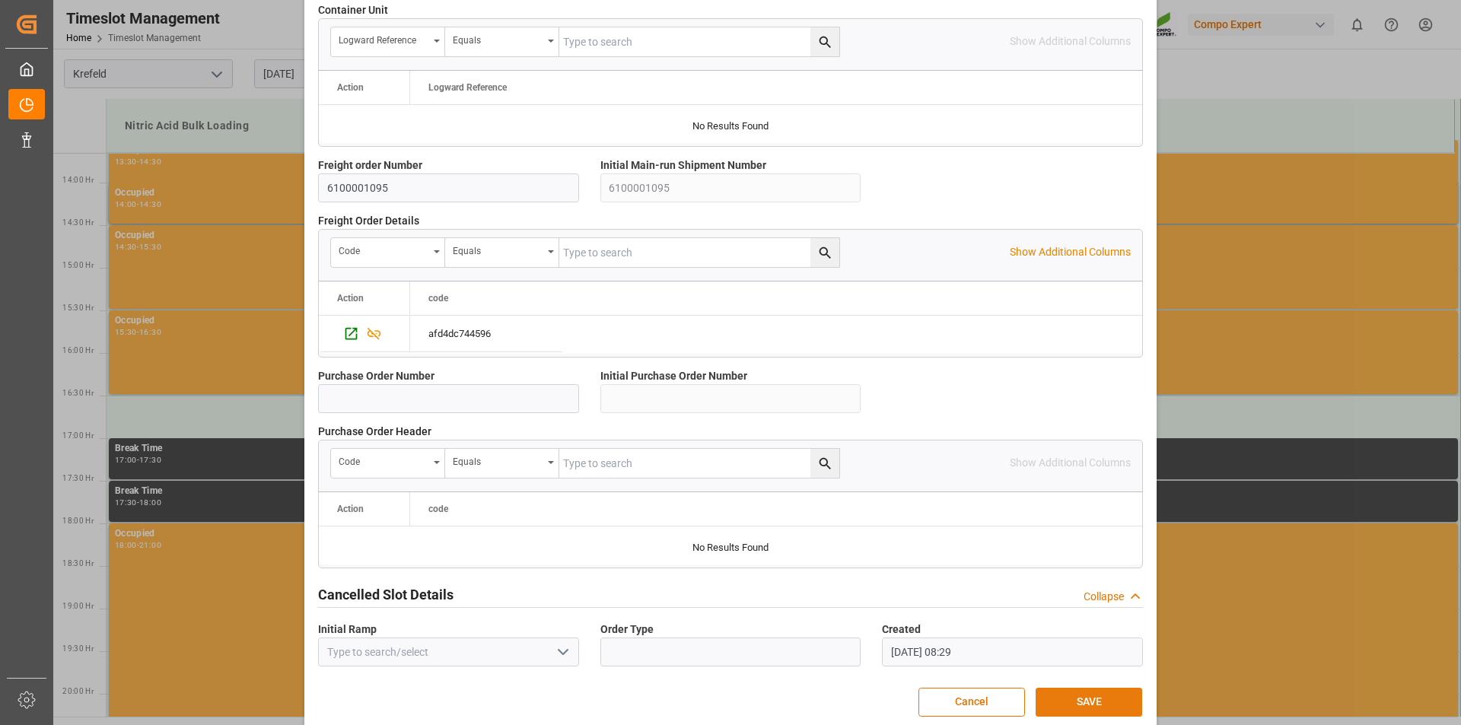
type textarea "162508"
click at [1069, 712] on button "SAVE" at bounding box center [1089, 702] width 107 height 29
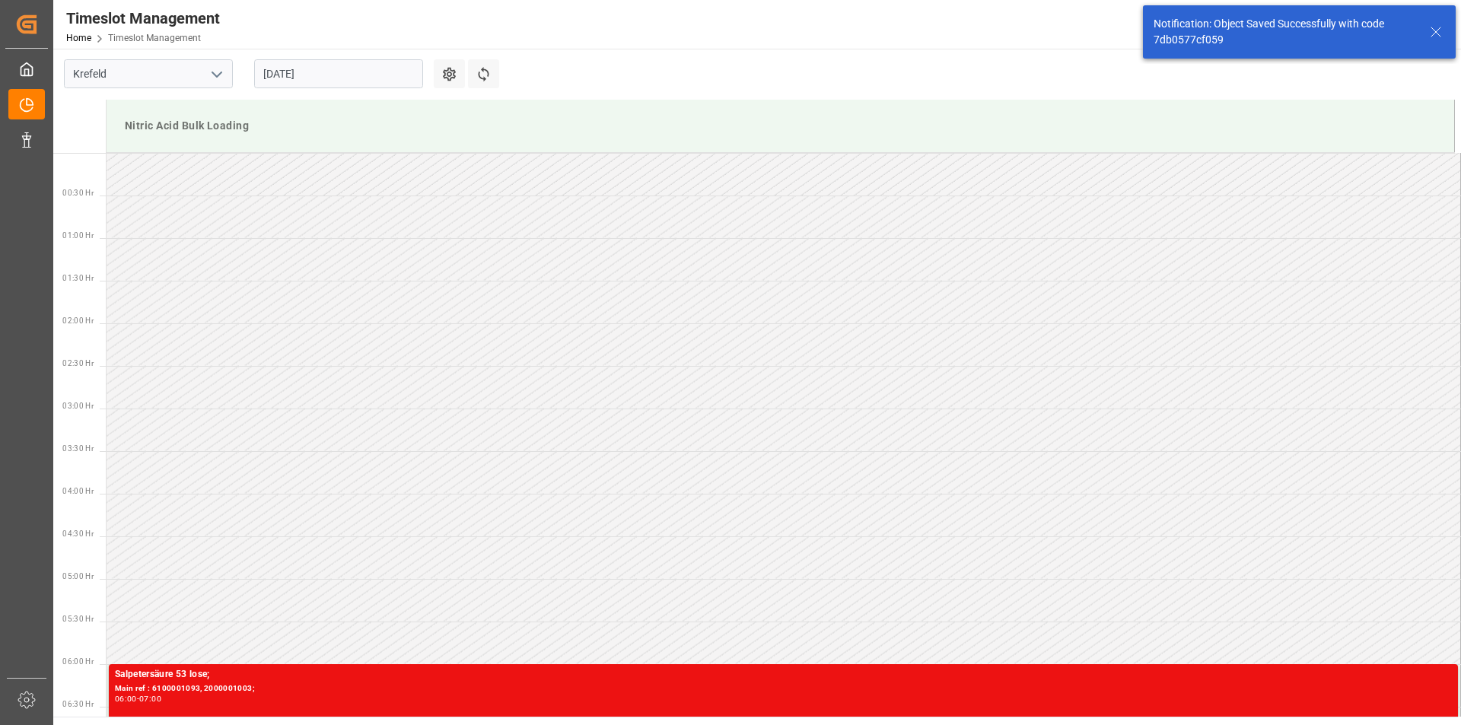
scroll to position [1269, 0]
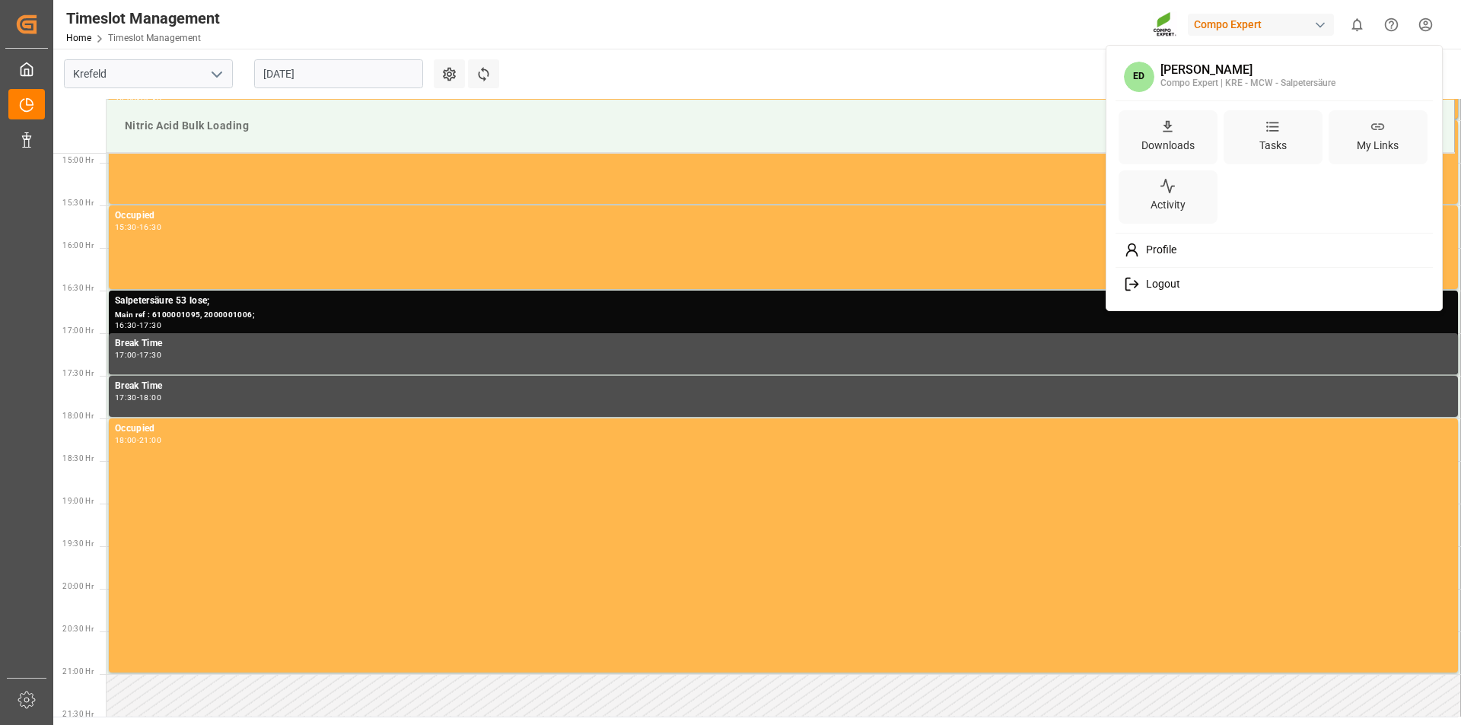
click at [1419, 24] on html "Created by potrace 1.15, written by Peter Selinger 2001-2017 Created by potrace…" at bounding box center [730, 362] width 1461 height 725
click at [1151, 280] on span "Logout" at bounding box center [1160, 285] width 40 height 14
